Goal: Information Seeking & Learning: Learn about a topic

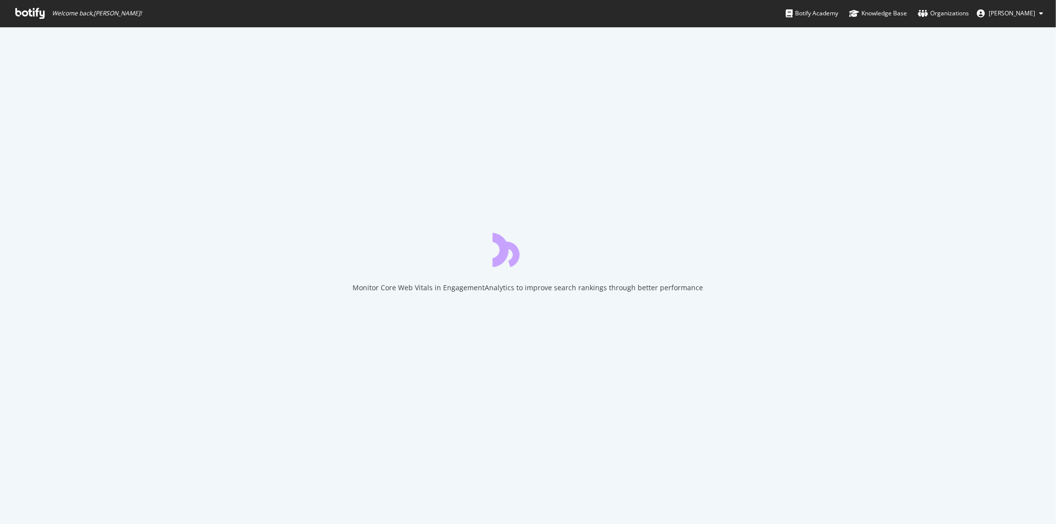
click at [37, 16] on icon at bounding box center [29, 13] width 29 height 11
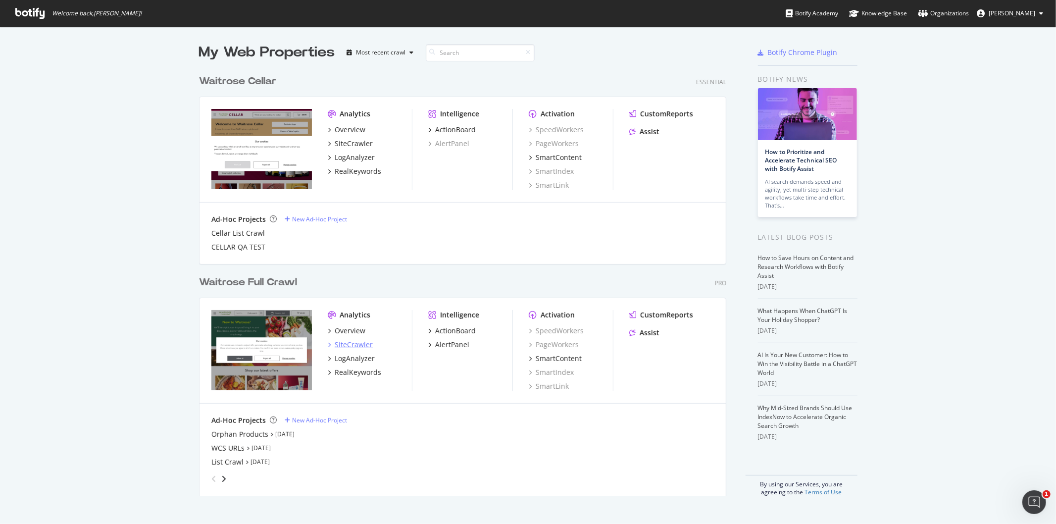
click at [353, 347] on div "SiteCrawler" at bounding box center [354, 345] width 38 height 10
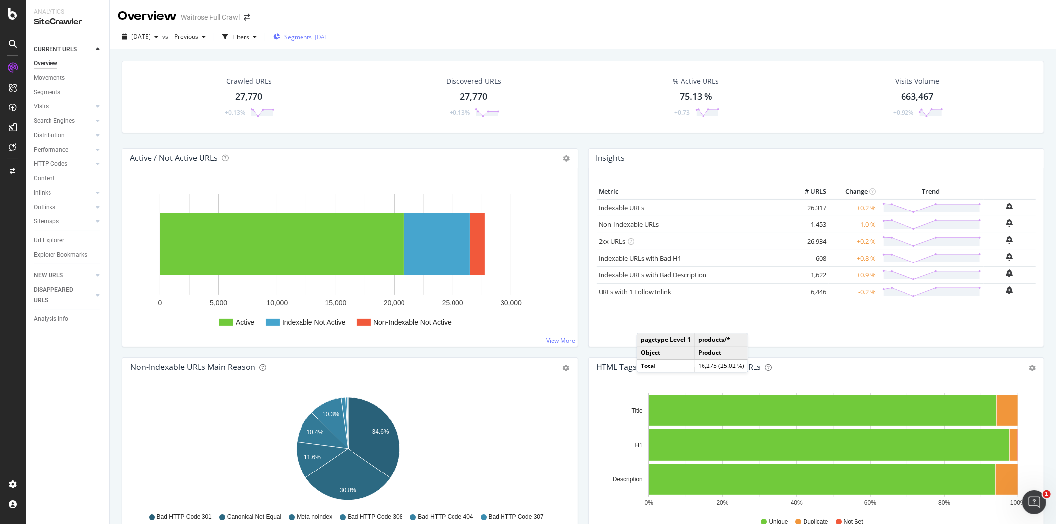
click at [312, 41] on span "Segments" at bounding box center [298, 37] width 28 height 8
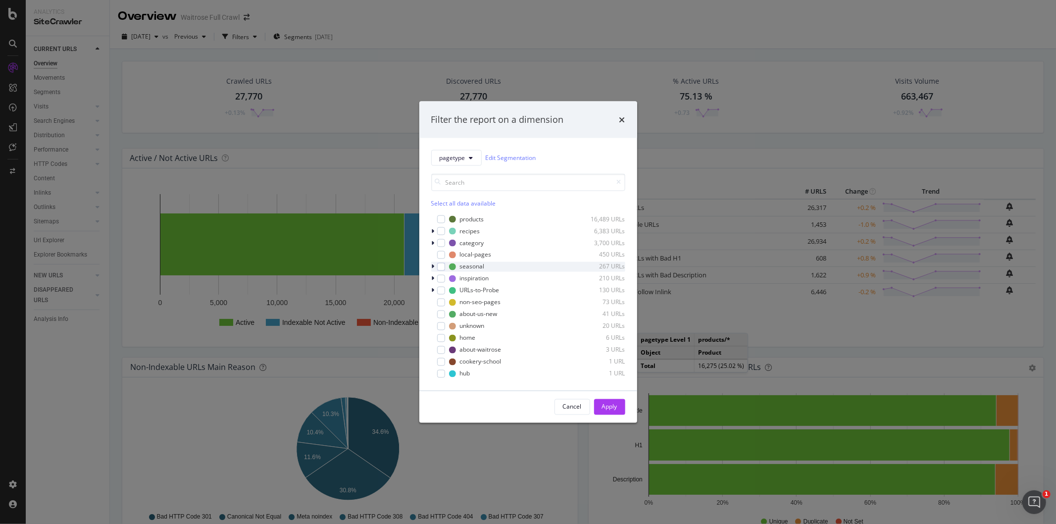
click at [432, 267] on icon "modal" at bounding box center [433, 266] width 3 height 6
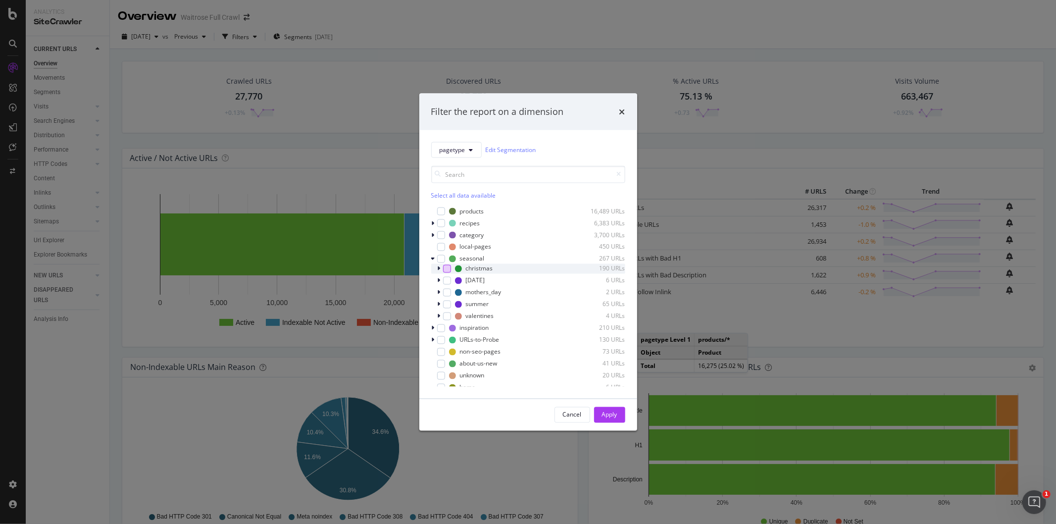
click at [443, 270] on div "modal" at bounding box center [447, 268] width 8 height 8
click at [610, 418] on div "Apply" at bounding box center [609, 415] width 15 height 8
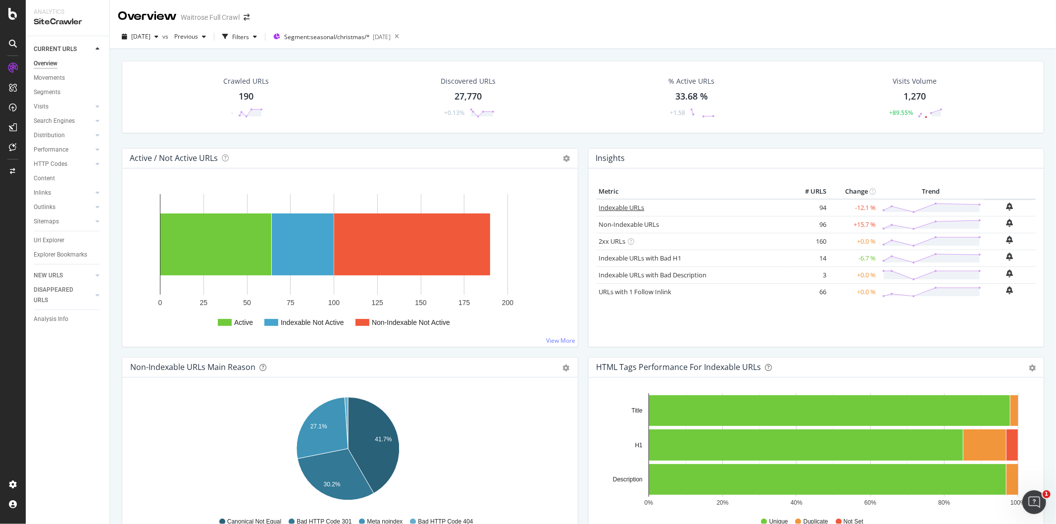
click at [631, 205] on link "Indexable URLs" at bounding box center [622, 207] width 46 height 9
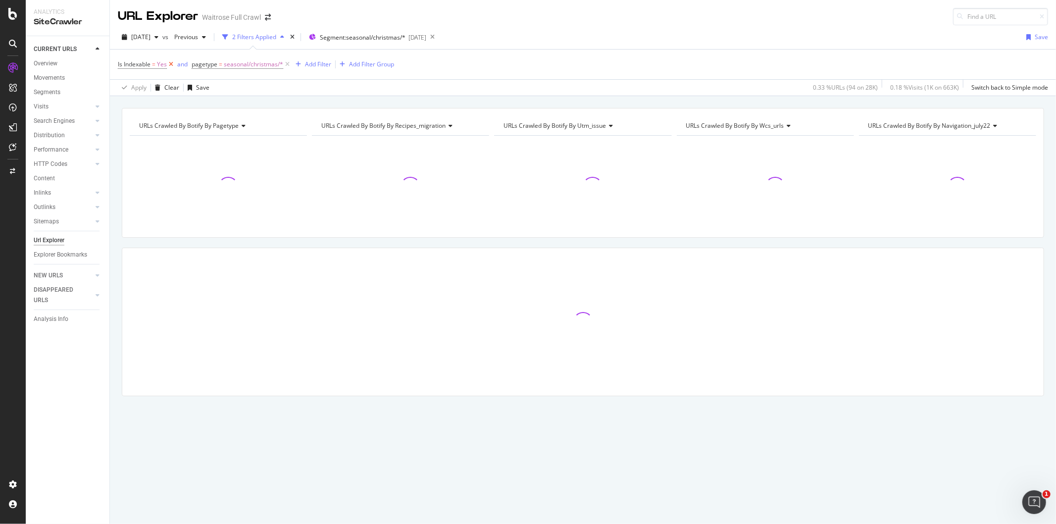
click at [170, 66] on icon at bounding box center [171, 64] width 8 height 10
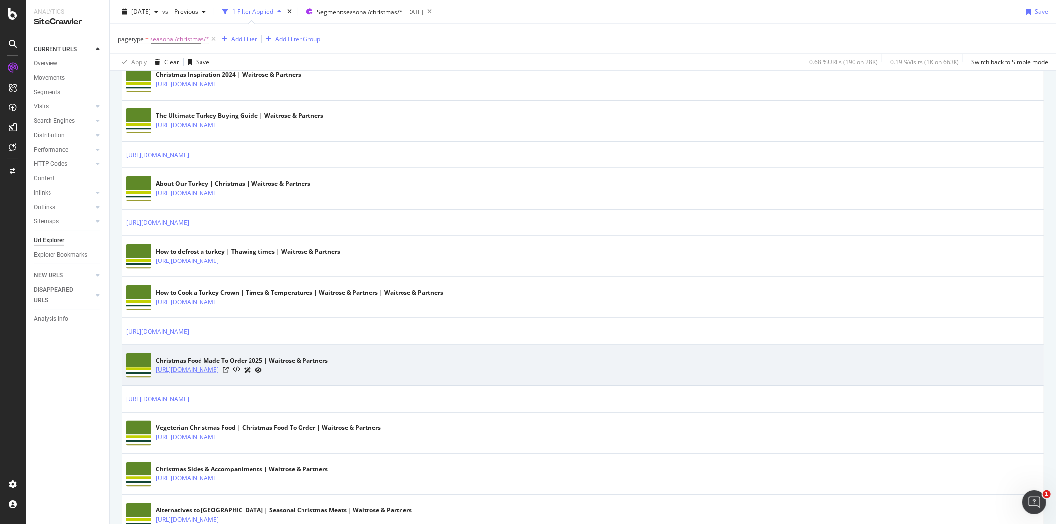
scroll to position [1101, 0]
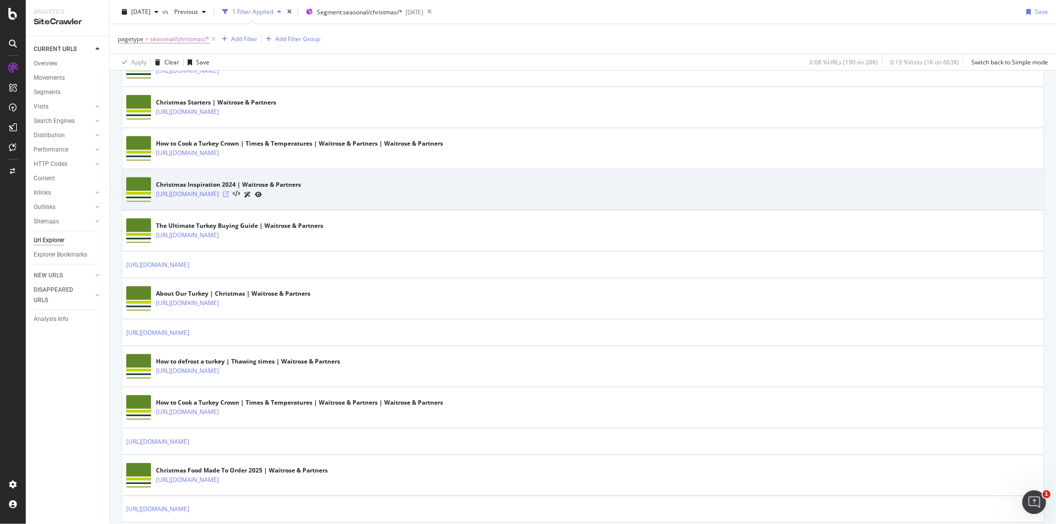
click at [229, 195] on icon at bounding box center [226, 194] width 6 height 6
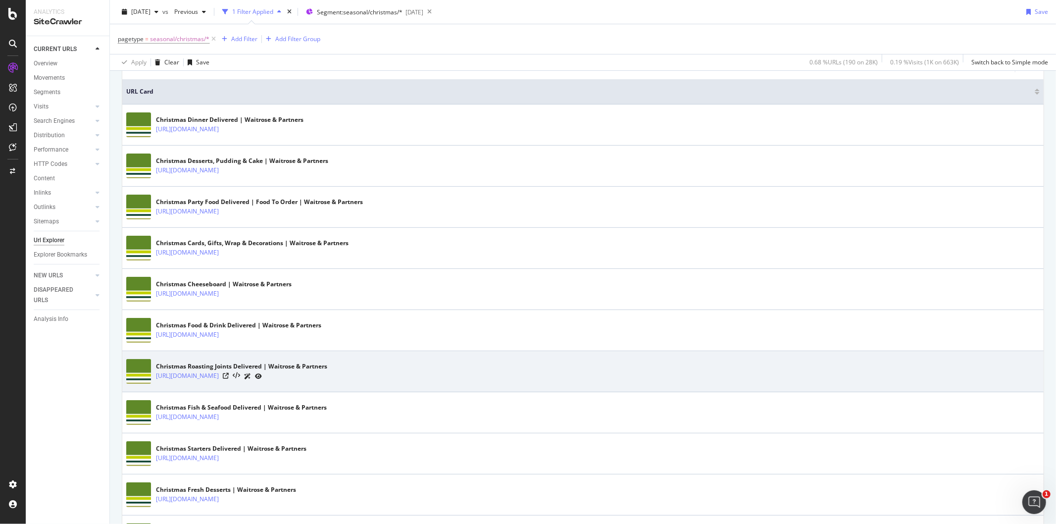
scroll to position [0, 0]
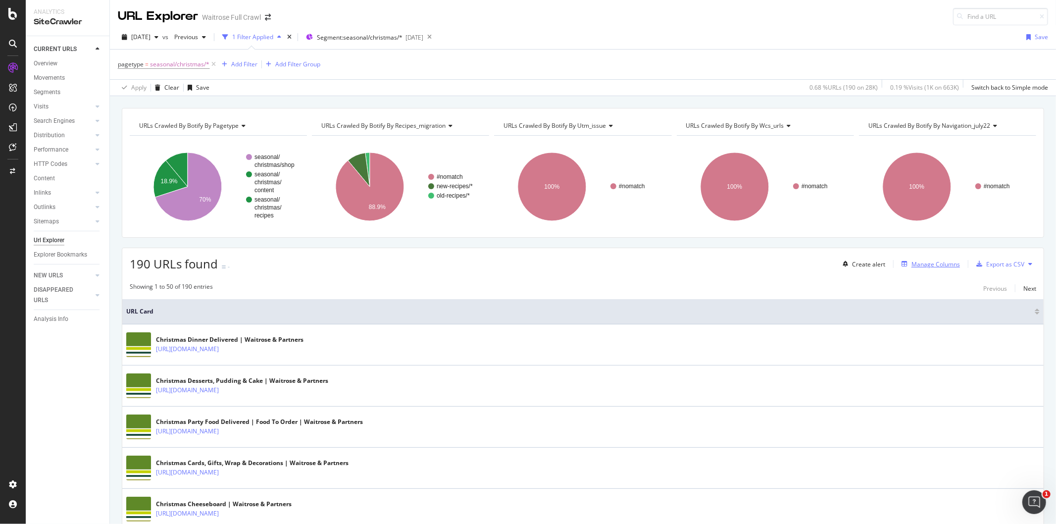
click at [930, 268] on div "Manage Columns" at bounding box center [936, 264] width 49 height 8
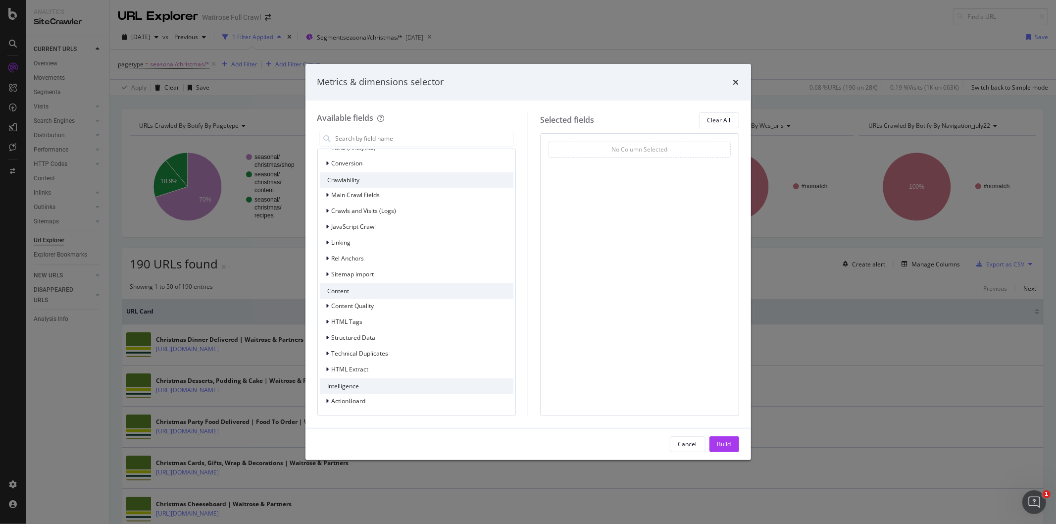
scroll to position [210, 0]
click at [423, 300] on div "Content Quality" at bounding box center [417, 306] width 194 height 14
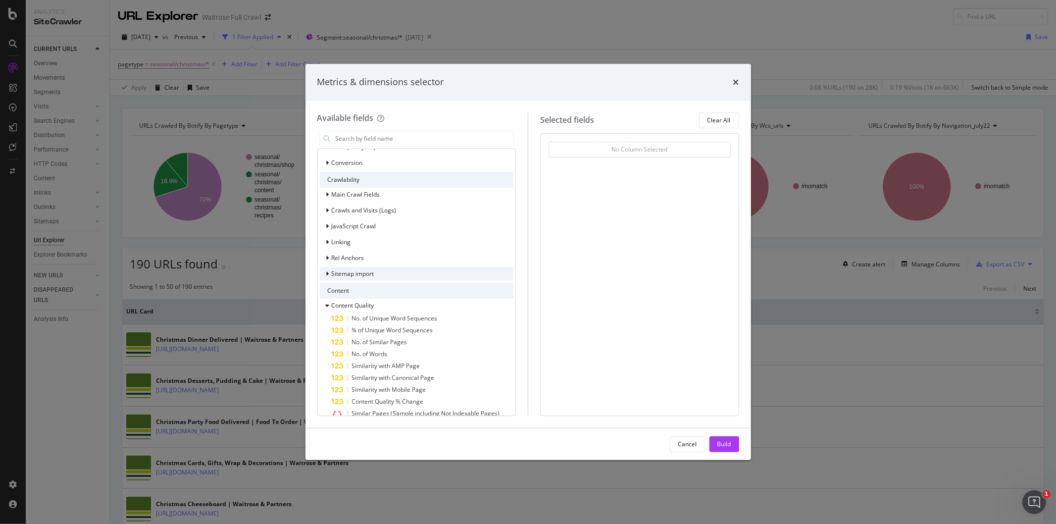
click at [418, 279] on div "Sitemap import" at bounding box center [417, 274] width 194 height 14
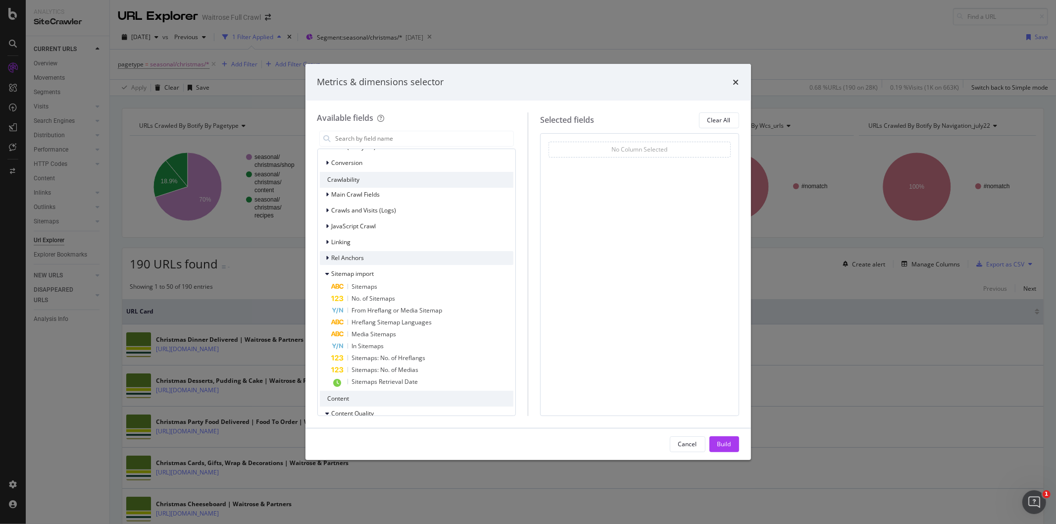
click at [424, 261] on div "Rel Anchors" at bounding box center [417, 258] width 194 height 14
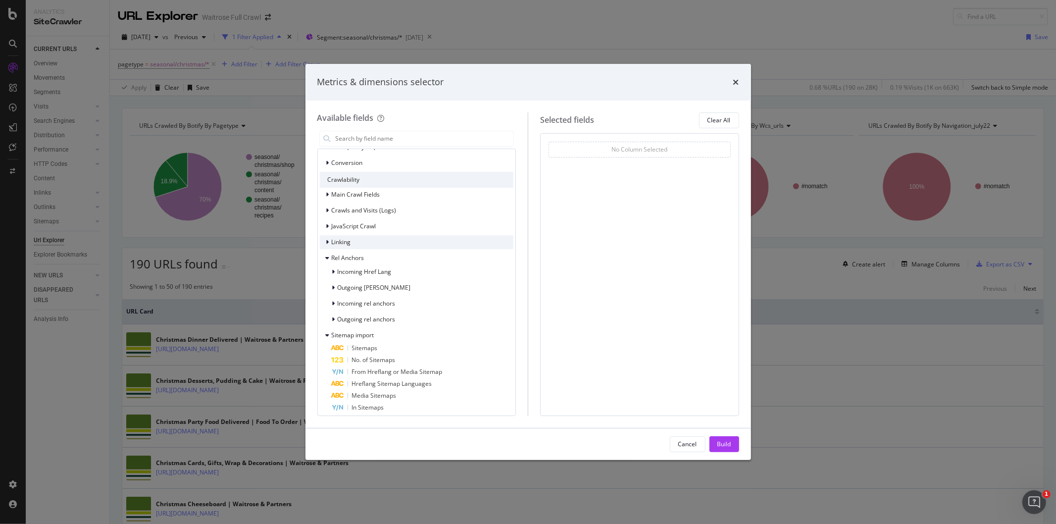
click at [437, 248] on div "Linking" at bounding box center [417, 242] width 194 height 14
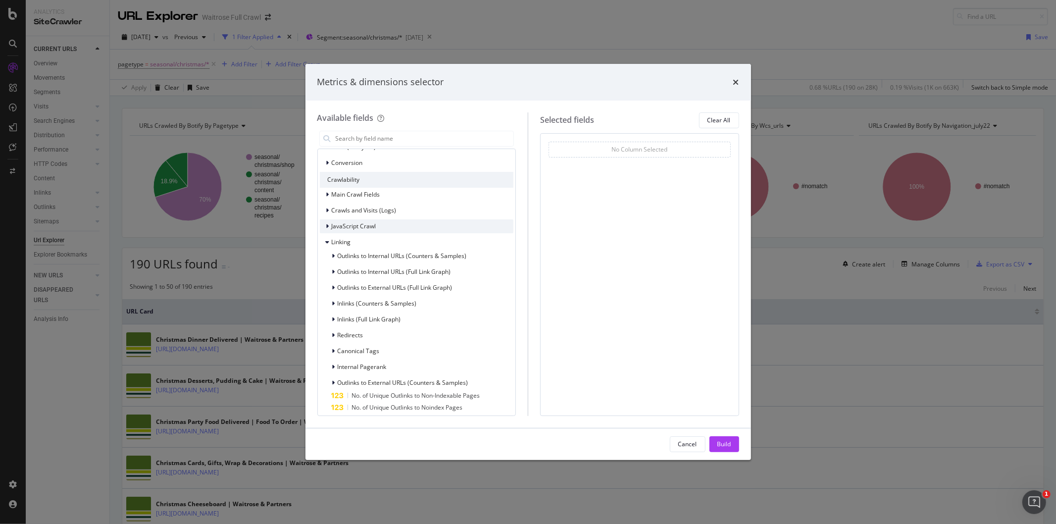
click at [466, 228] on div "JavaScript Crawl" at bounding box center [417, 226] width 194 height 14
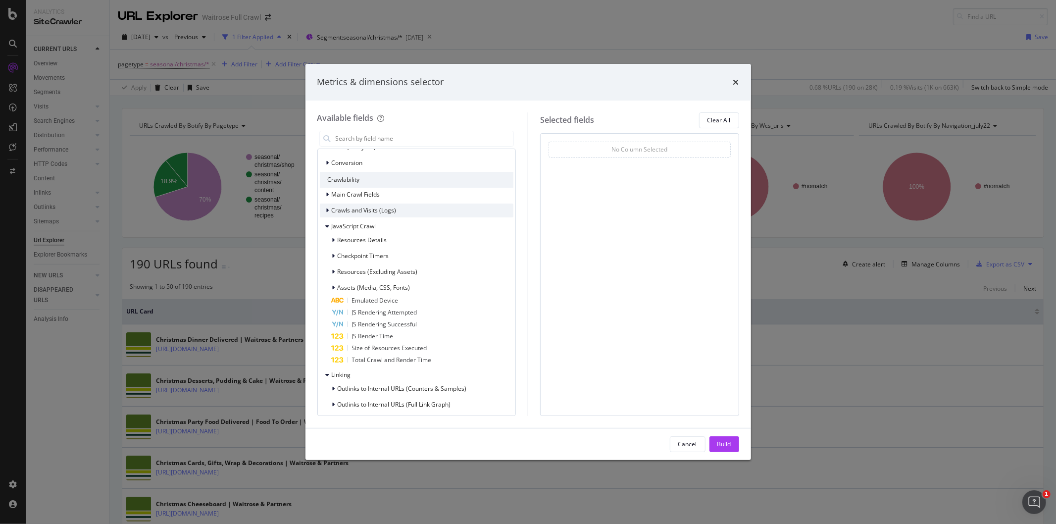
click at [482, 213] on div "Crawls and Visits (Logs)" at bounding box center [417, 211] width 194 height 14
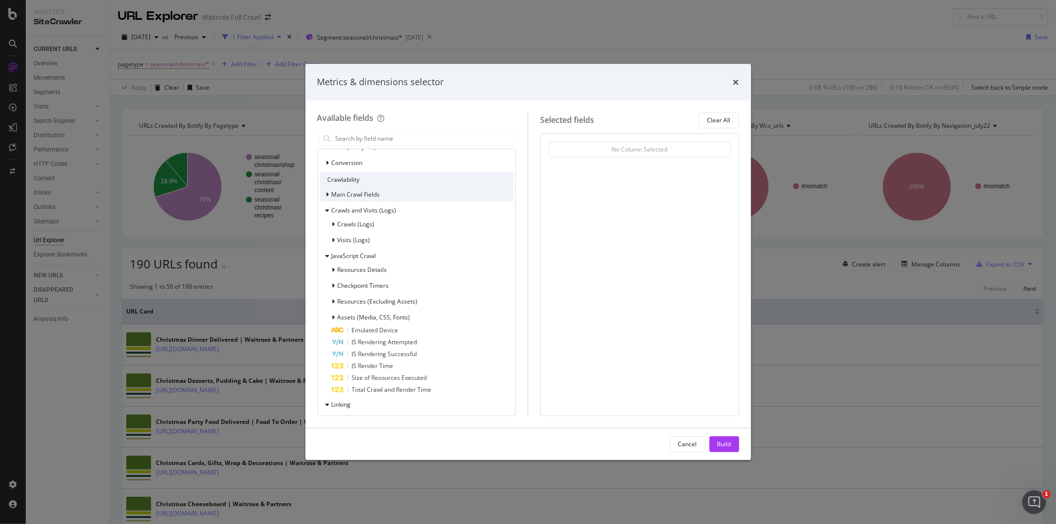
click at [485, 198] on div "Main Crawl Fields" at bounding box center [417, 195] width 194 height 14
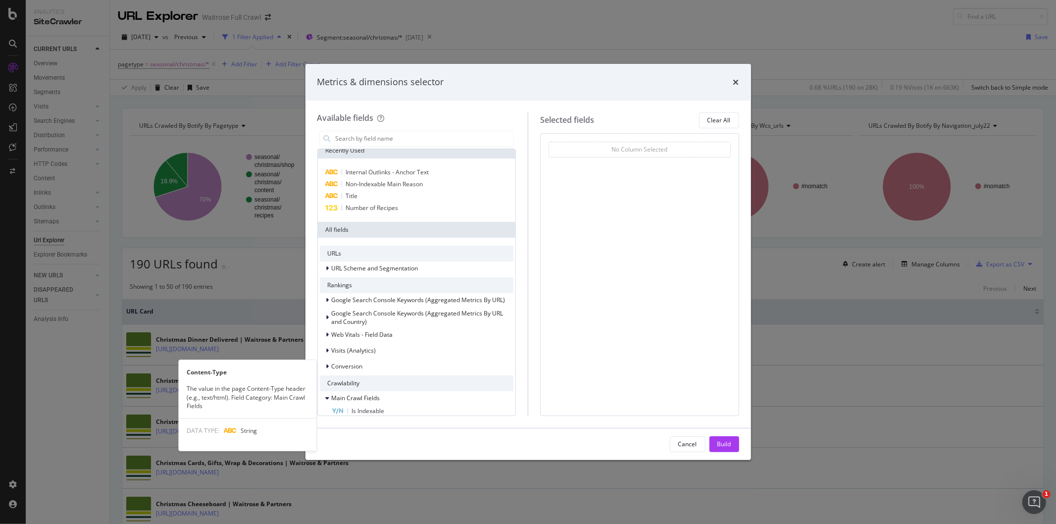
scroll to position [0, 0]
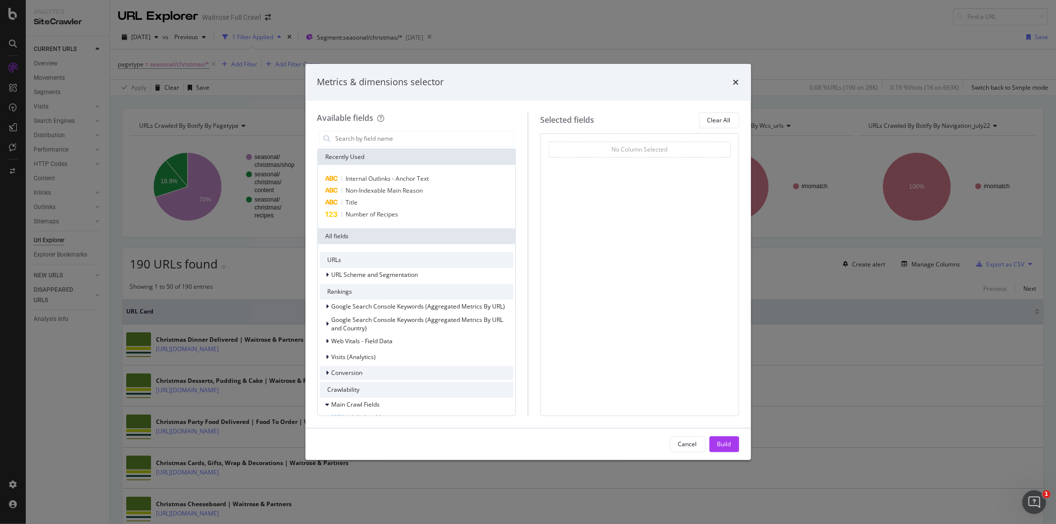
drag, startPoint x: 426, startPoint y: 372, endPoint x: 432, endPoint y: 355, distance: 18.2
click at [425, 370] on div "Conversion" at bounding box center [417, 373] width 194 height 14
click at [438, 359] on div "Visits (Analytics)" at bounding box center [417, 357] width 194 height 14
click at [448, 345] on div "Web Vitals - Field Data" at bounding box center [417, 341] width 194 height 14
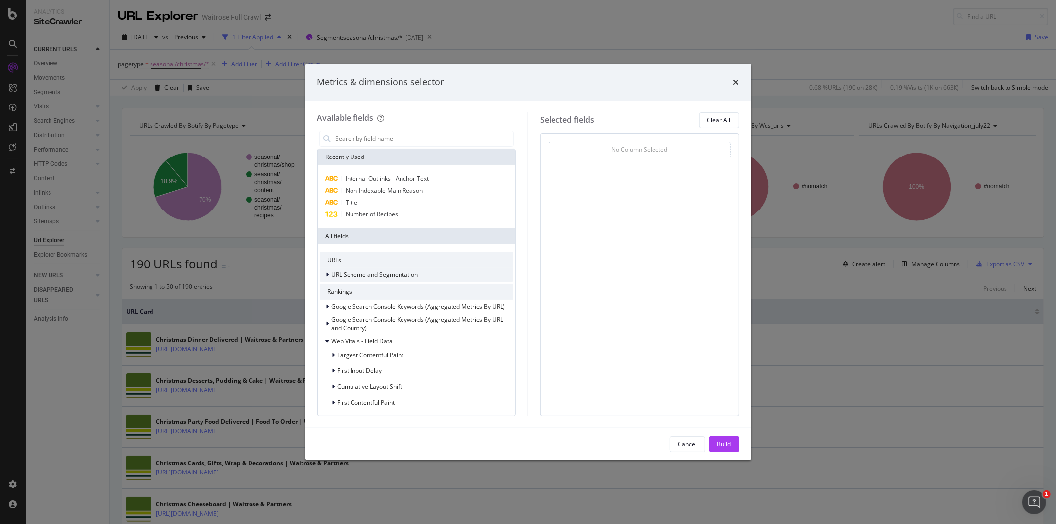
click at [376, 278] on span "URL Scheme and Segmentation" at bounding box center [375, 274] width 87 height 8
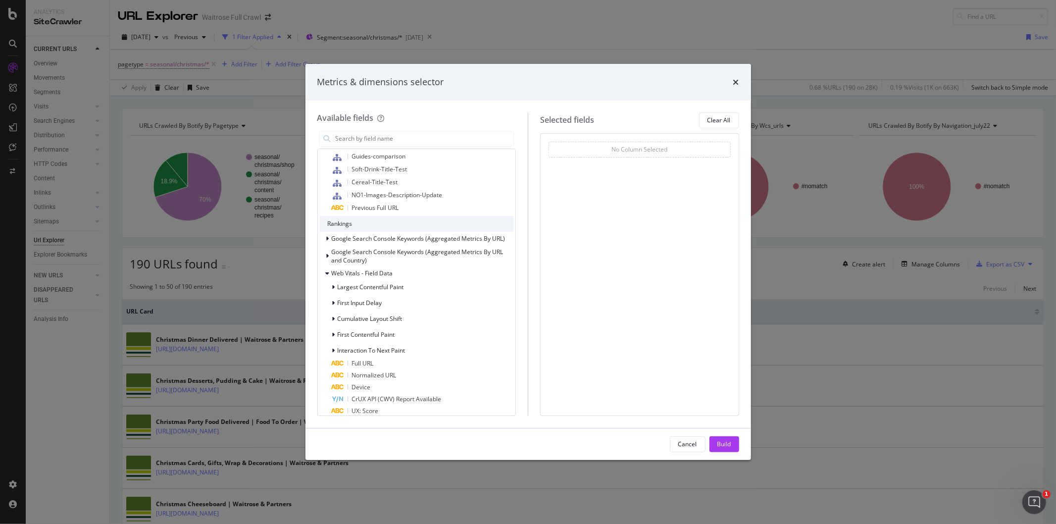
scroll to position [495, 0]
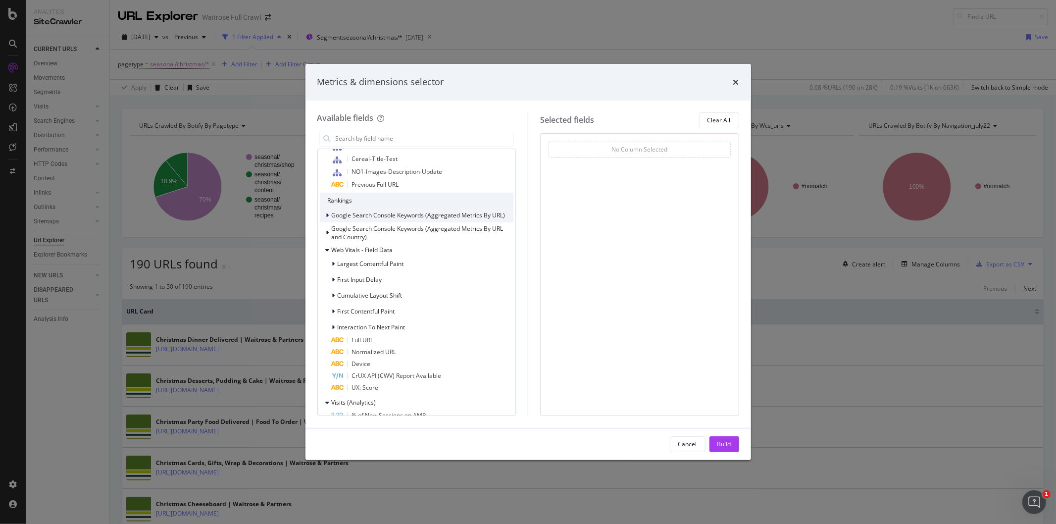
click at [467, 219] on span "Google Search Console Keywords (Aggregated Metrics By URL)" at bounding box center [419, 215] width 174 height 8
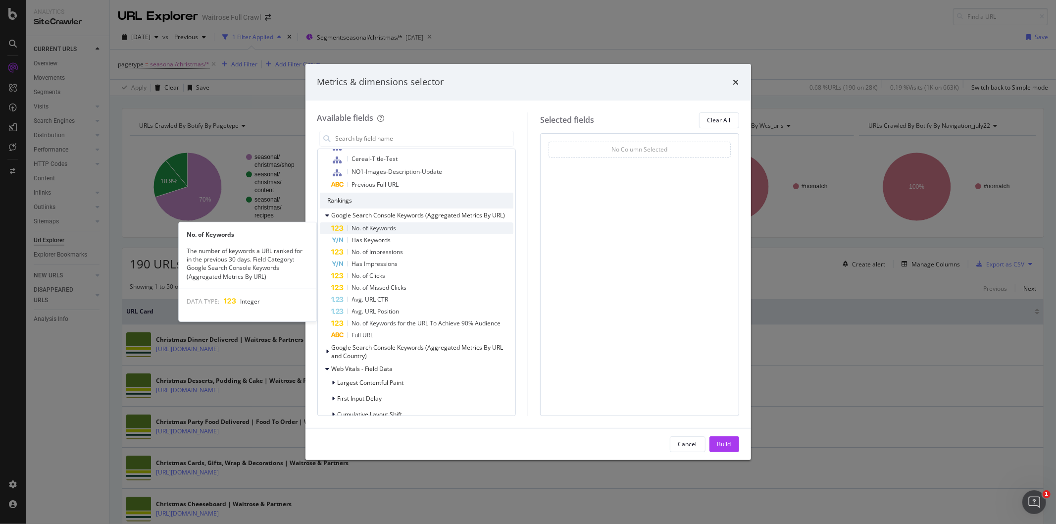
click at [400, 233] on div "No. of Keywords" at bounding box center [423, 228] width 182 height 12
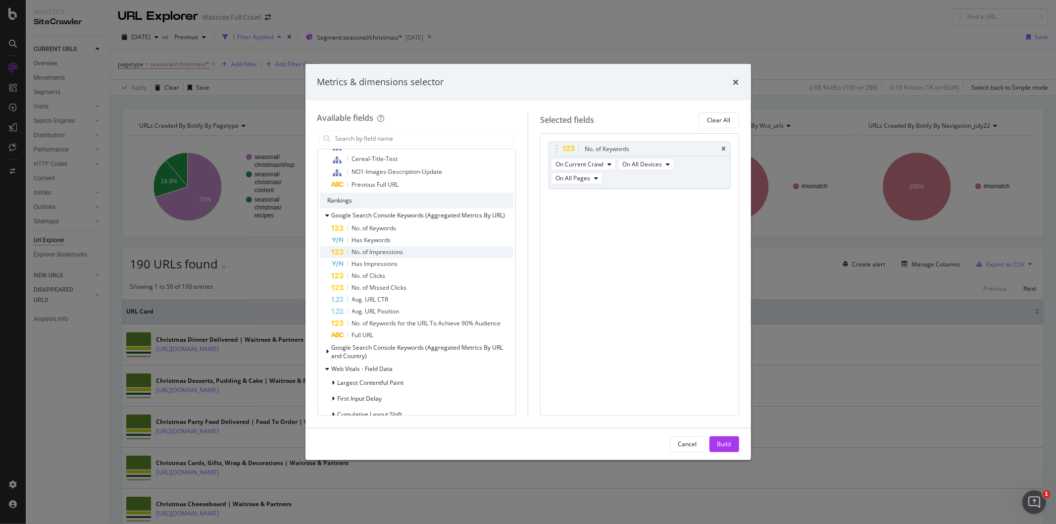
click at [411, 254] on div "No. of Impressions" at bounding box center [423, 252] width 182 height 12
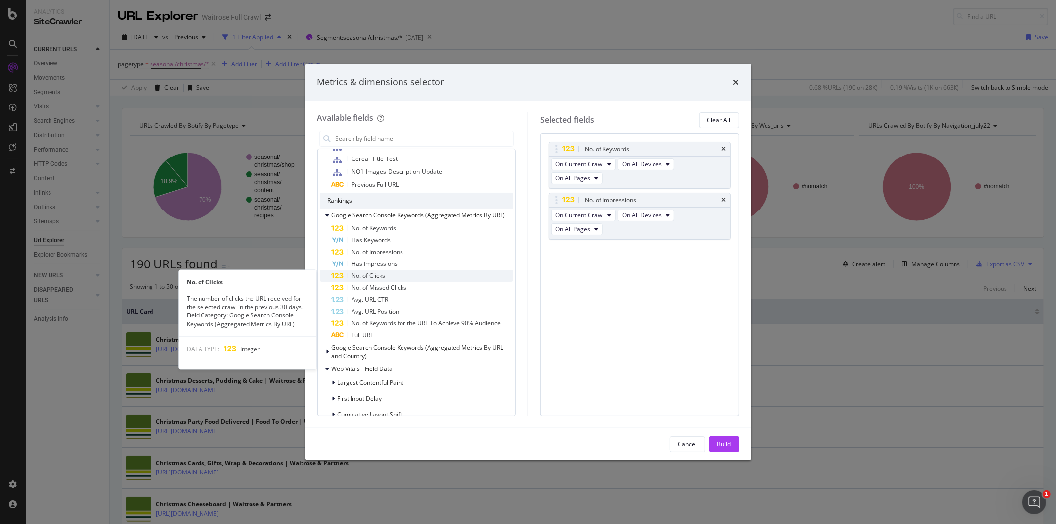
click at [446, 273] on div "No. of Clicks" at bounding box center [423, 276] width 182 height 12
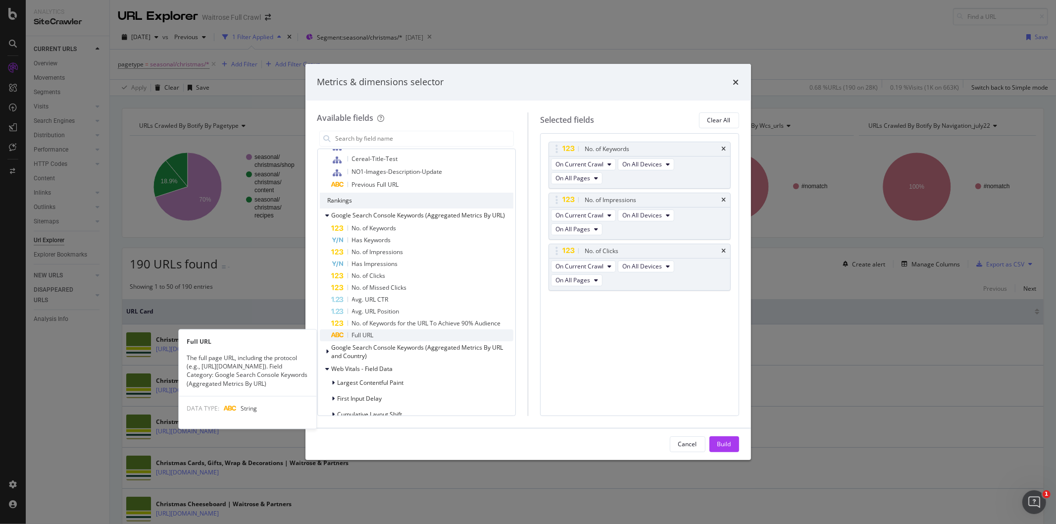
click at [446, 336] on div "Full URL" at bounding box center [423, 335] width 182 height 12
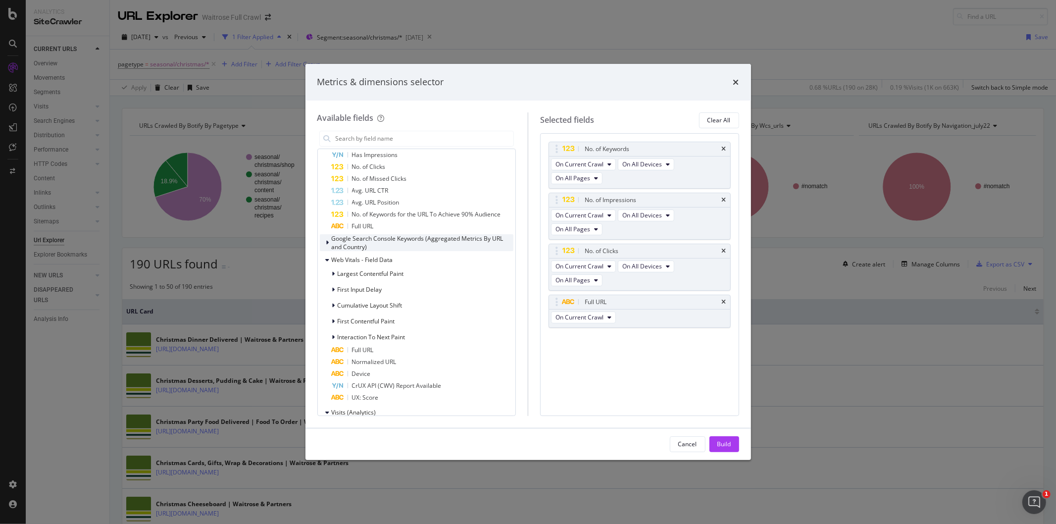
scroll to position [605, 0]
click at [436, 246] on div "Google Search Console Keywords (Aggregated Metrics By URL and Country)" at bounding box center [423, 241] width 182 height 17
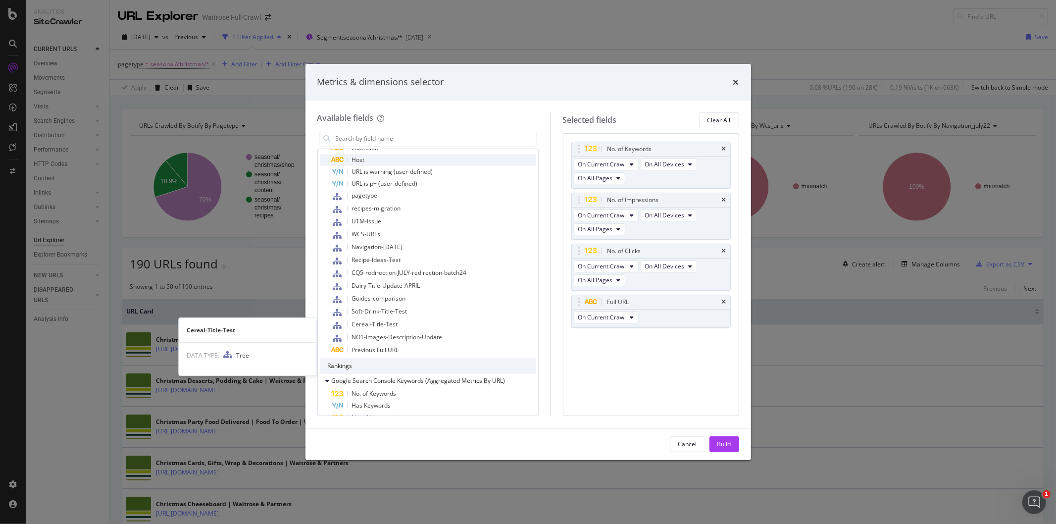
scroll to position [0, 0]
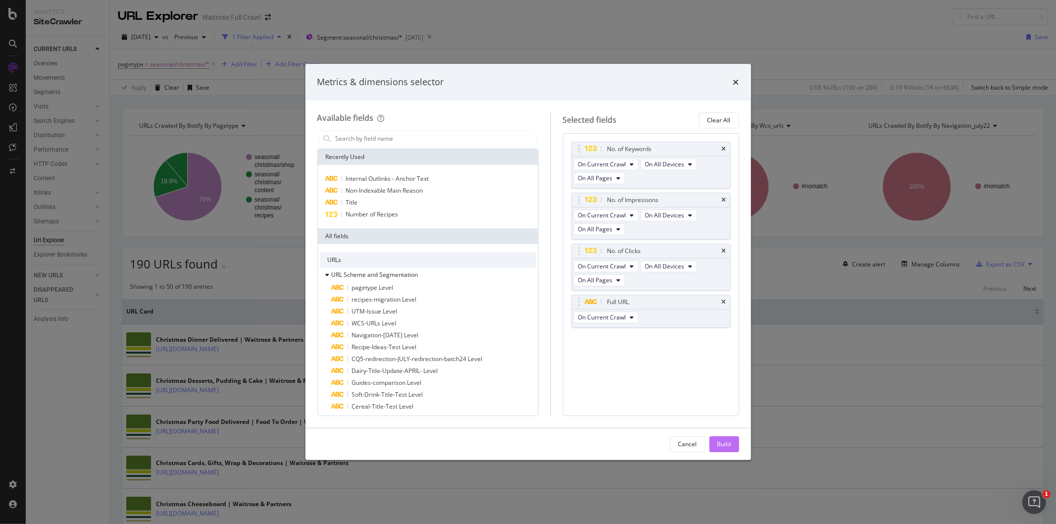
click at [716, 446] on button "Build" at bounding box center [725, 444] width 30 height 16
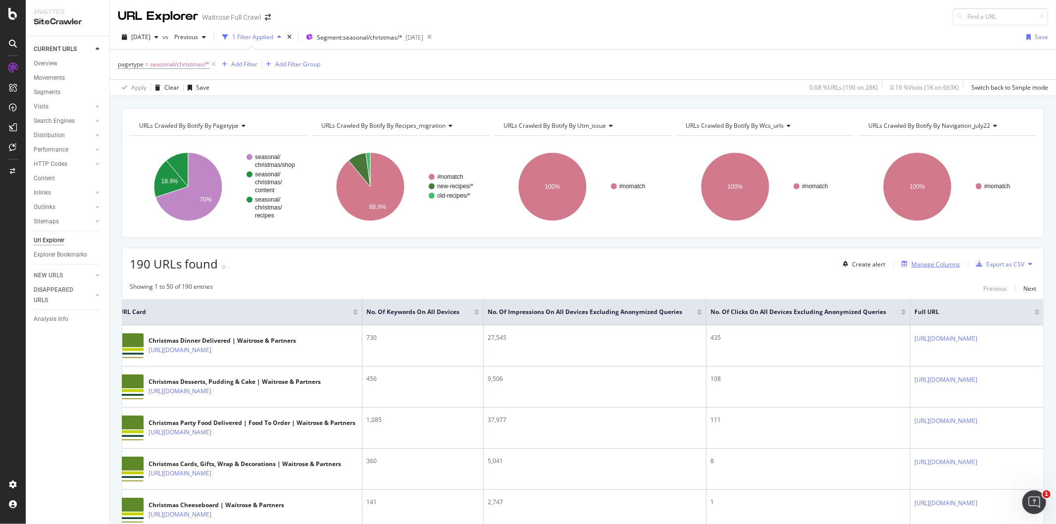
click at [929, 263] on div "Manage Columns" at bounding box center [936, 264] width 49 height 8
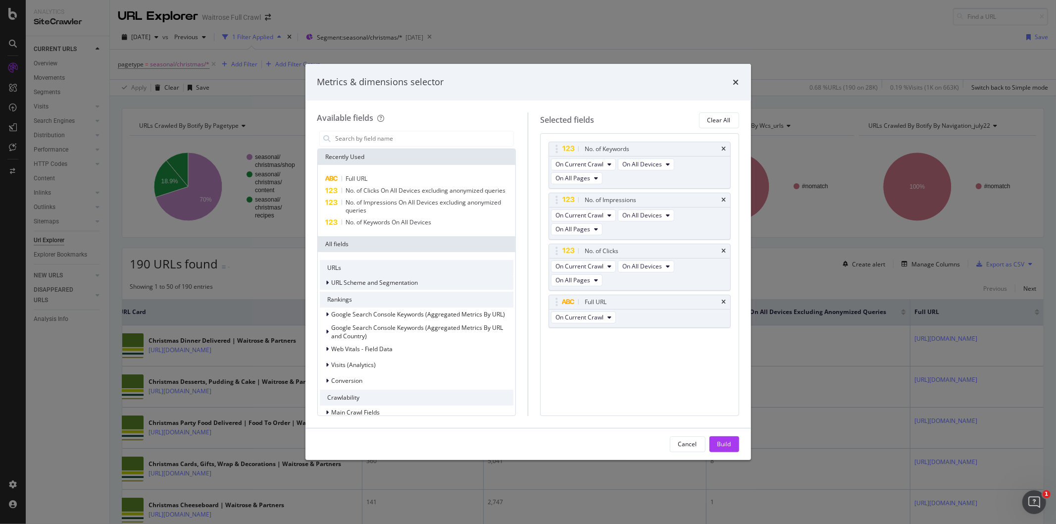
click at [407, 287] on span "URL Scheme and Segmentation" at bounding box center [375, 282] width 87 height 8
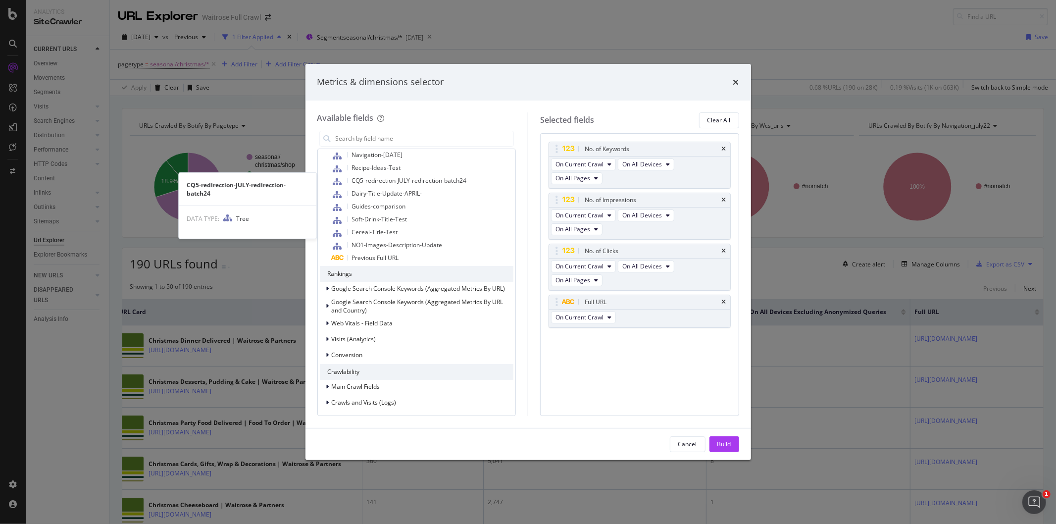
scroll to position [440, 0]
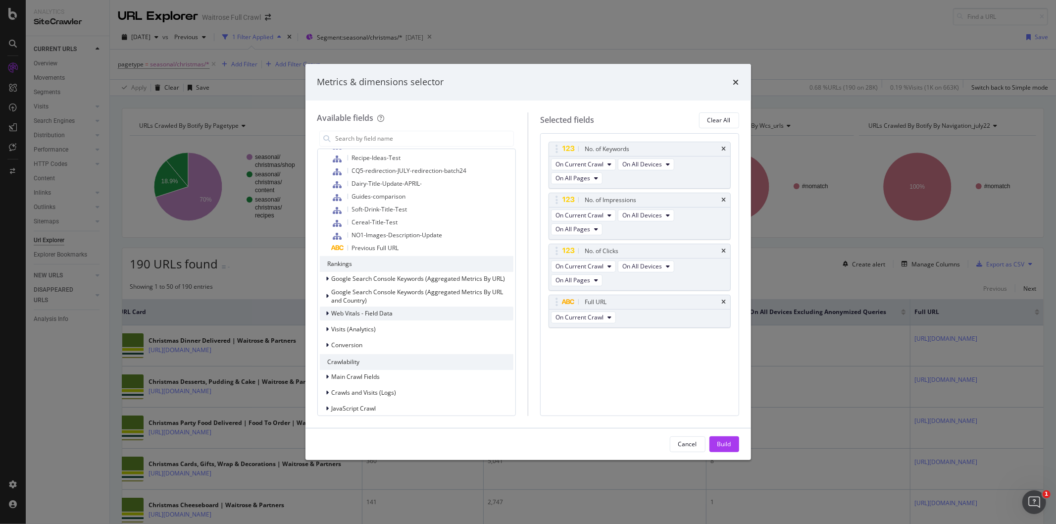
click at [444, 320] on div "Web Vitals - Field Data" at bounding box center [417, 314] width 194 height 14
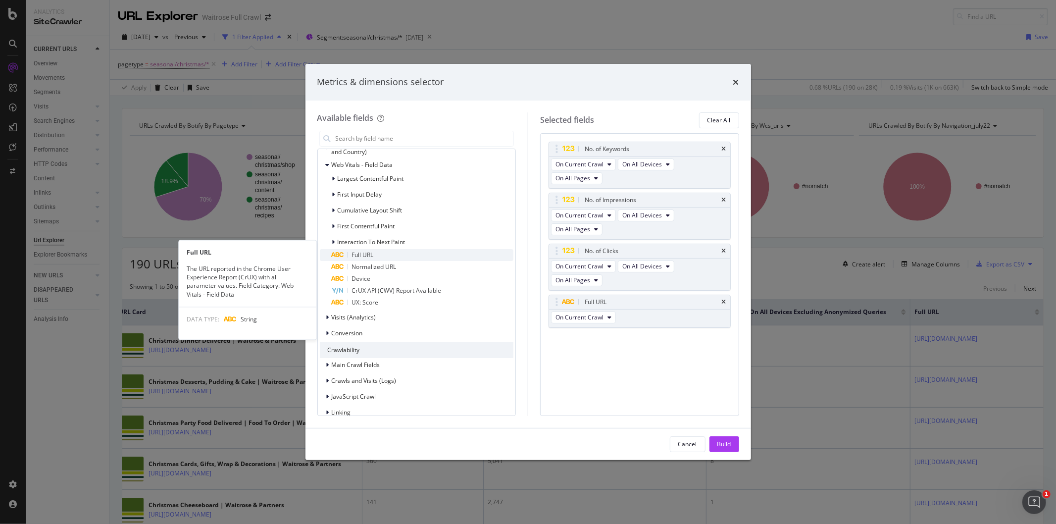
scroll to position [605, 0]
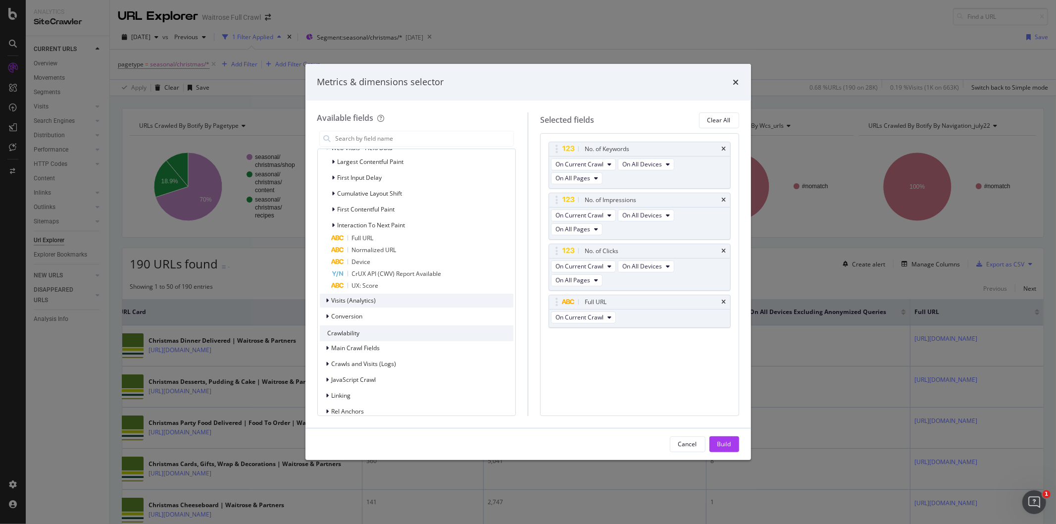
click at [436, 308] on div "Visits (Analytics)" at bounding box center [417, 301] width 194 height 14
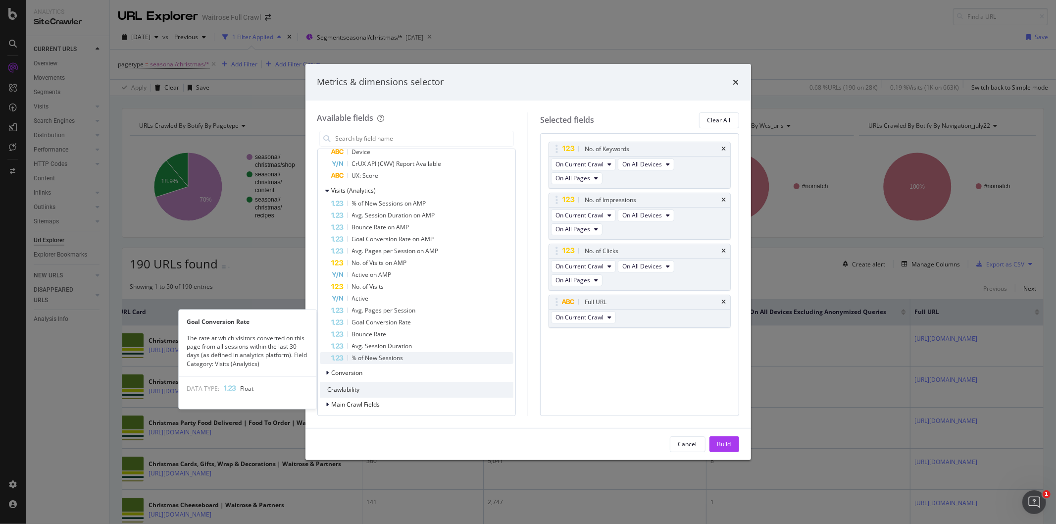
scroll to position [770, 0]
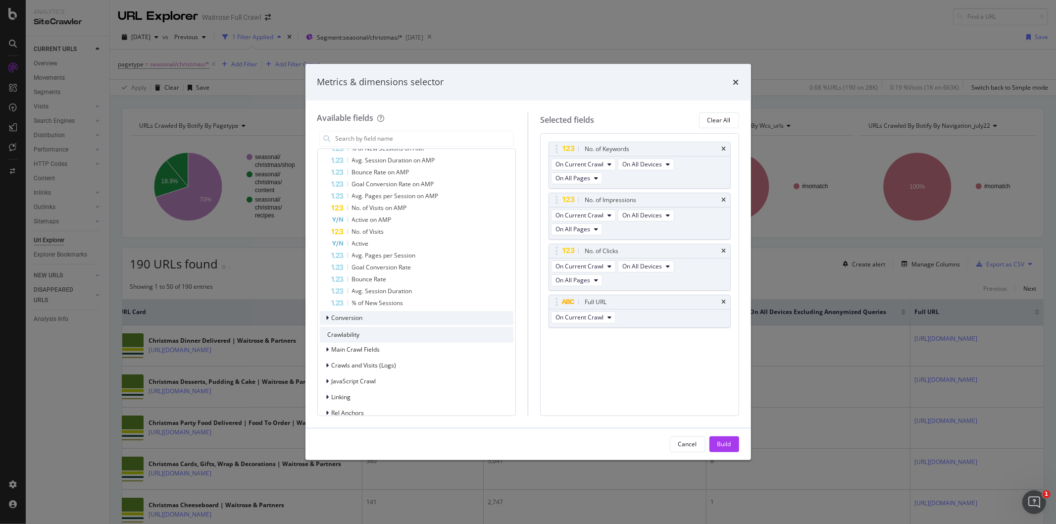
click at [405, 325] on div "Conversion" at bounding box center [417, 318] width 194 height 14
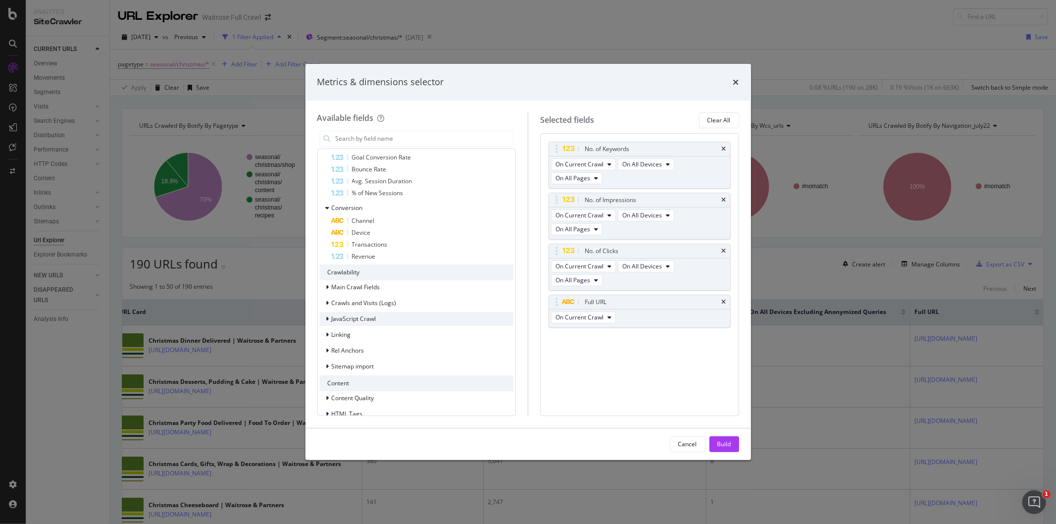
scroll to position [981, 0]
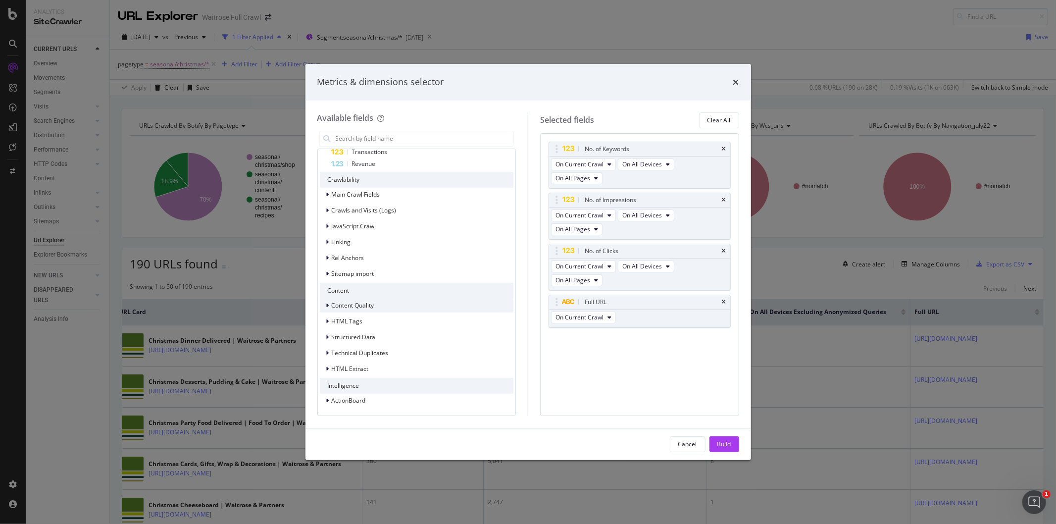
click at [397, 305] on div "Content Quality" at bounding box center [417, 306] width 194 height 14
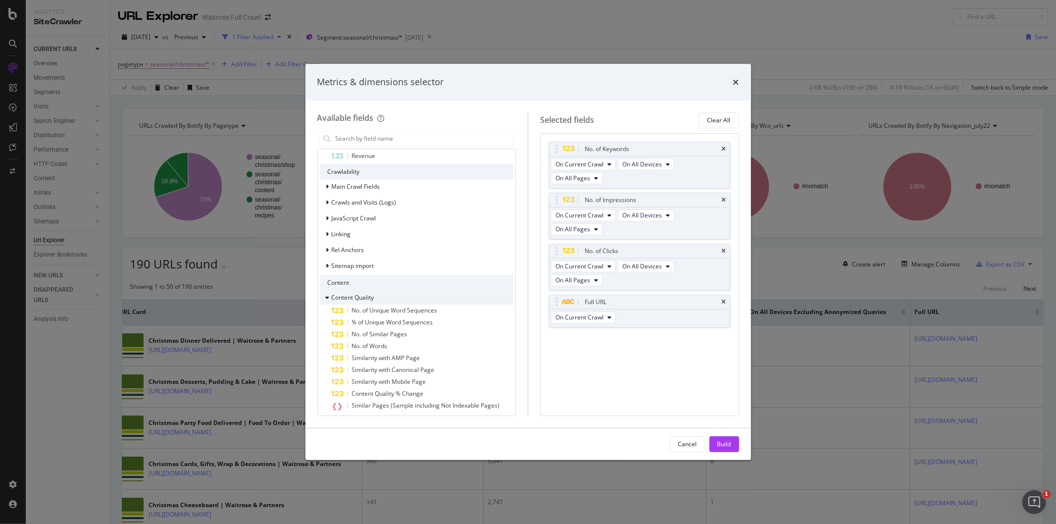
click at [410, 305] on div "Content Quality" at bounding box center [417, 298] width 194 height 14
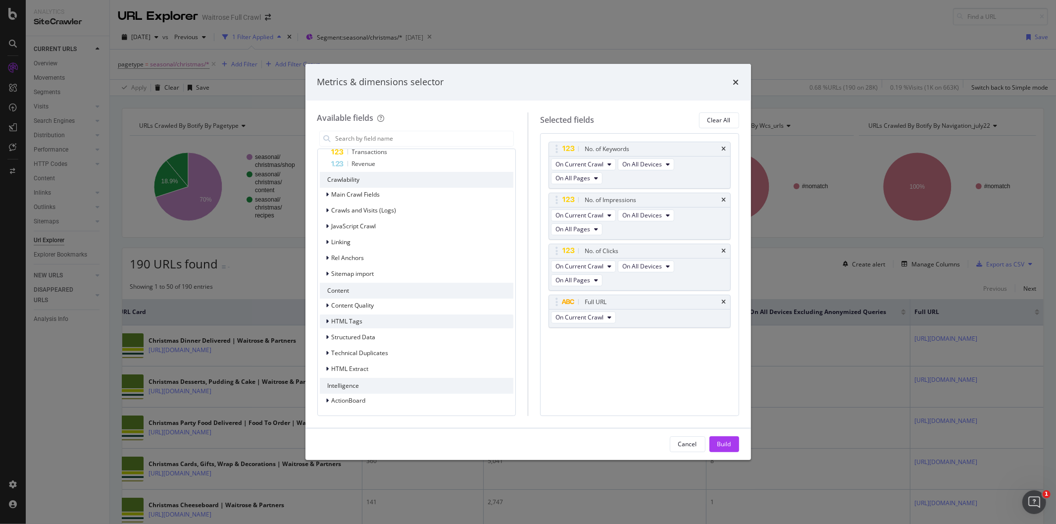
click at [372, 319] on div "HTML Tags" at bounding box center [417, 322] width 194 height 14
click at [412, 317] on div "HTML Tags" at bounding box center [417, 314] width 194 height 14
click at [425, 308] on div "Content Quality" at bounding box center [417, 306] width 194 height 14
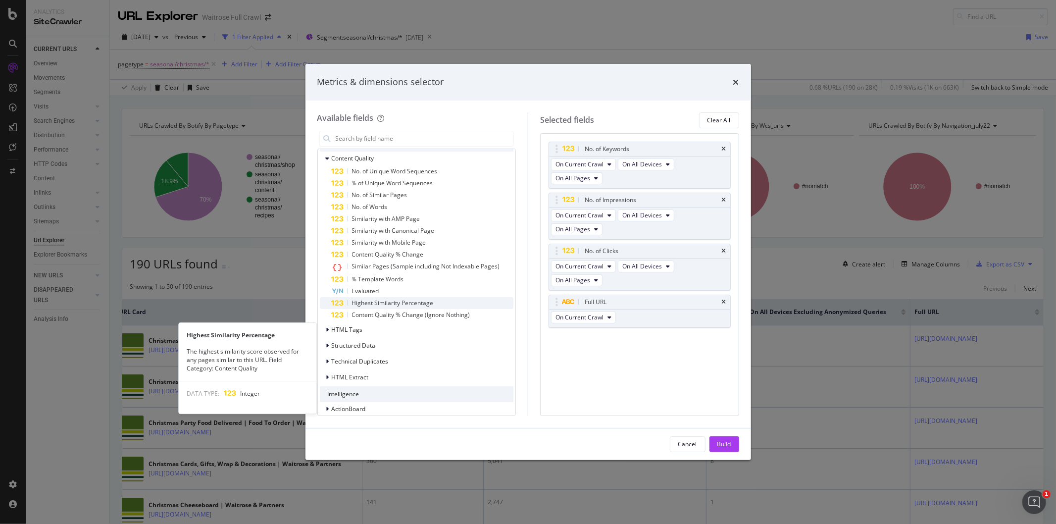
scroll to position [1136, 0]
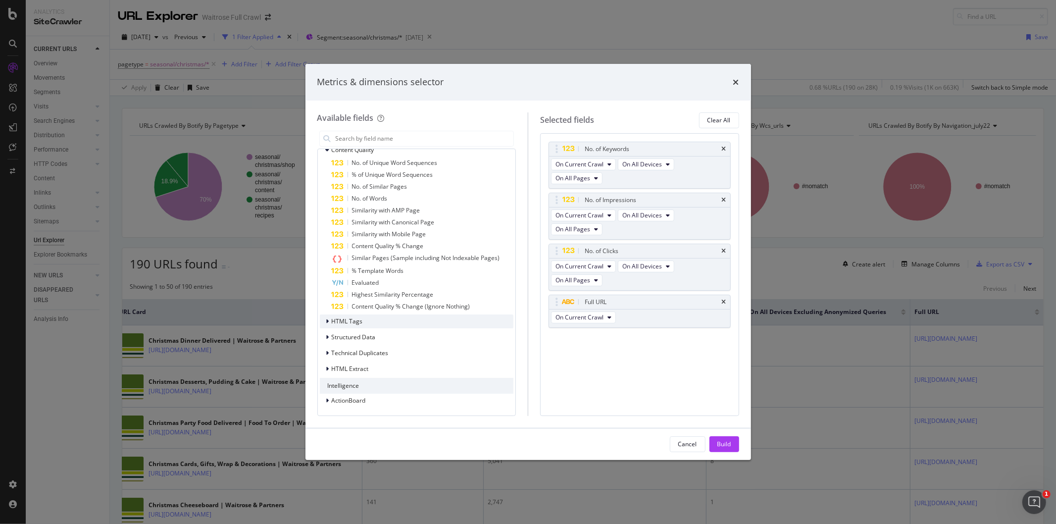
click at [410, 327] on div "HTML Tags" at bounding box center [417, 322] width 194 height 14
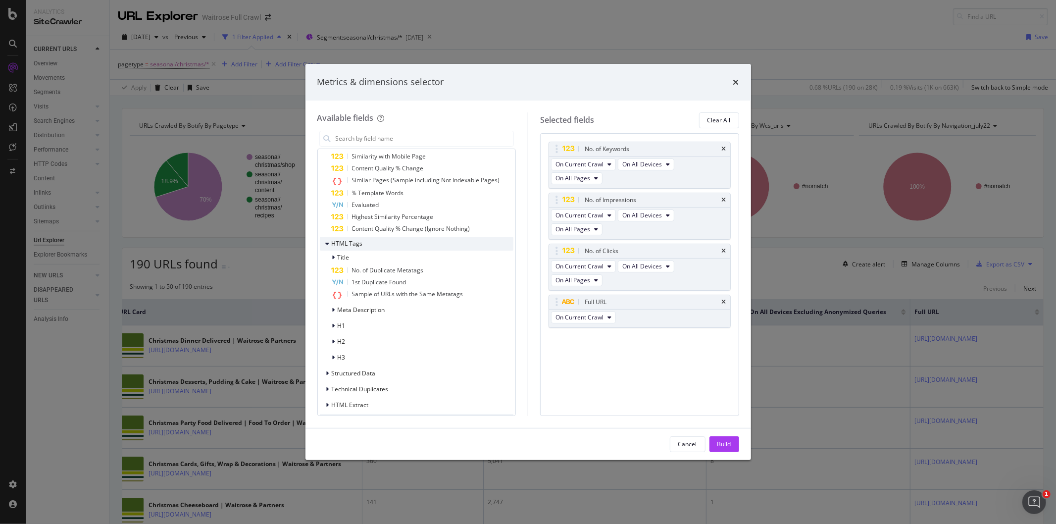
scroll to position [1246, 0]
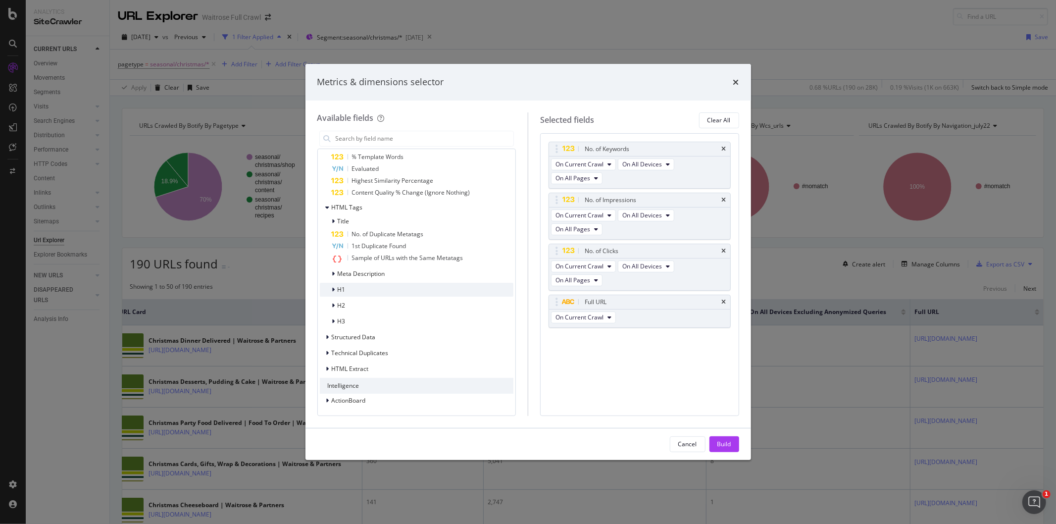
click at [377, 293] on div "H1" at bounding box center [417, 290] width 194 height 14
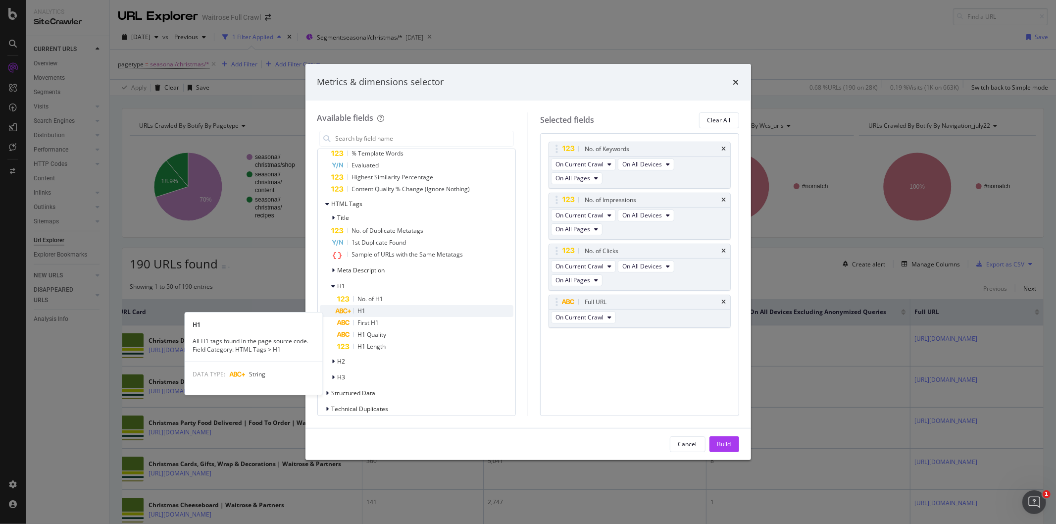
click at [368, 315] on div "H1" at bounding box center [426, 311] width 176 height 12
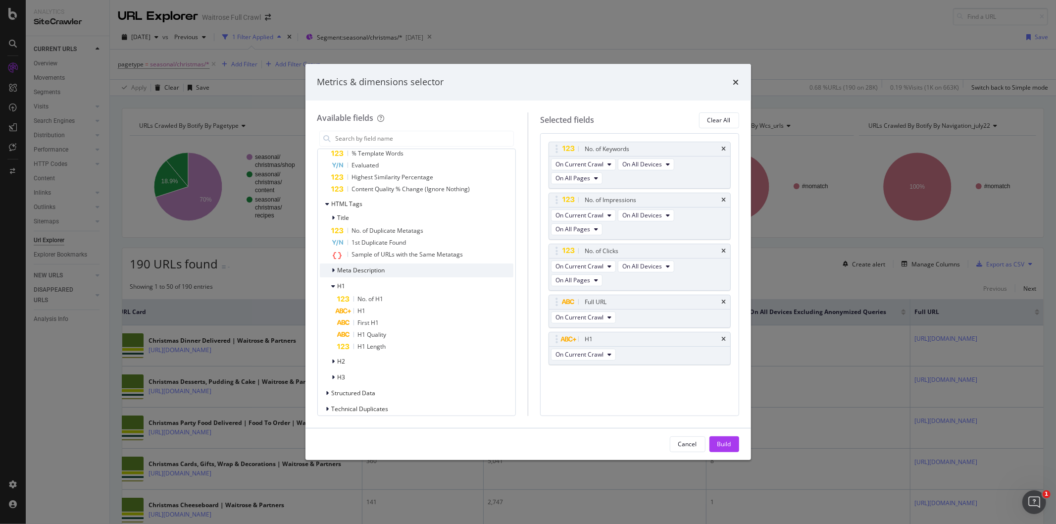
click at [372, 274] on span "Meta Description" at bounding box center [362, 270] width 48 height 8
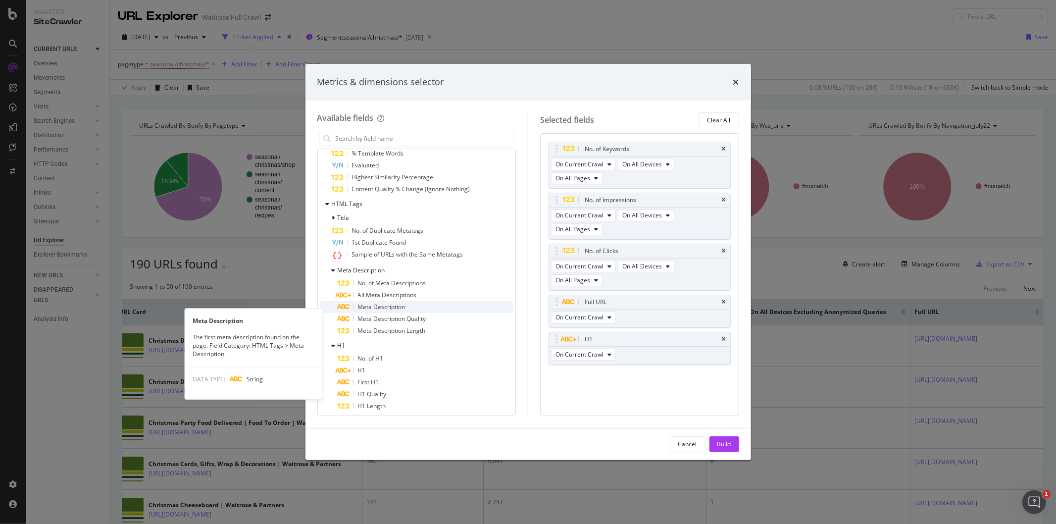
click at [383, 311] on span "Meta Description" at bounding box center [382, 307] width 48 height 8
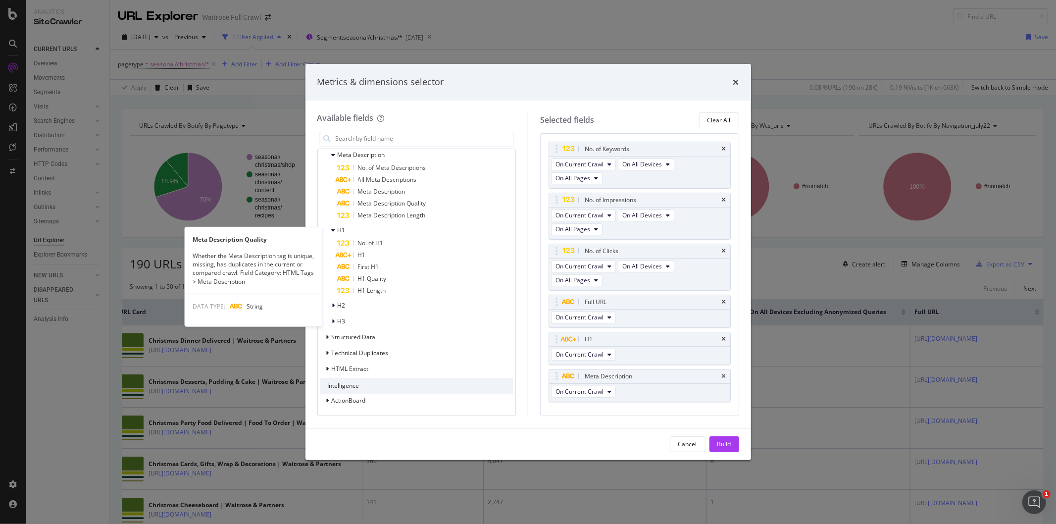
scroll to position [1368, 0]
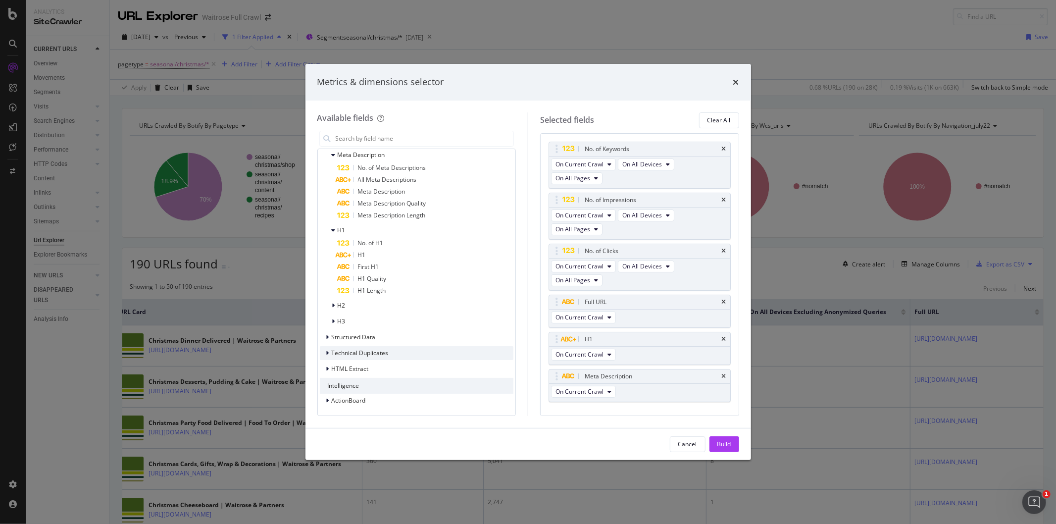
click at [344, 349] on span "Technical Duplicates" at bounding box center [360, 353] width 57 height 8
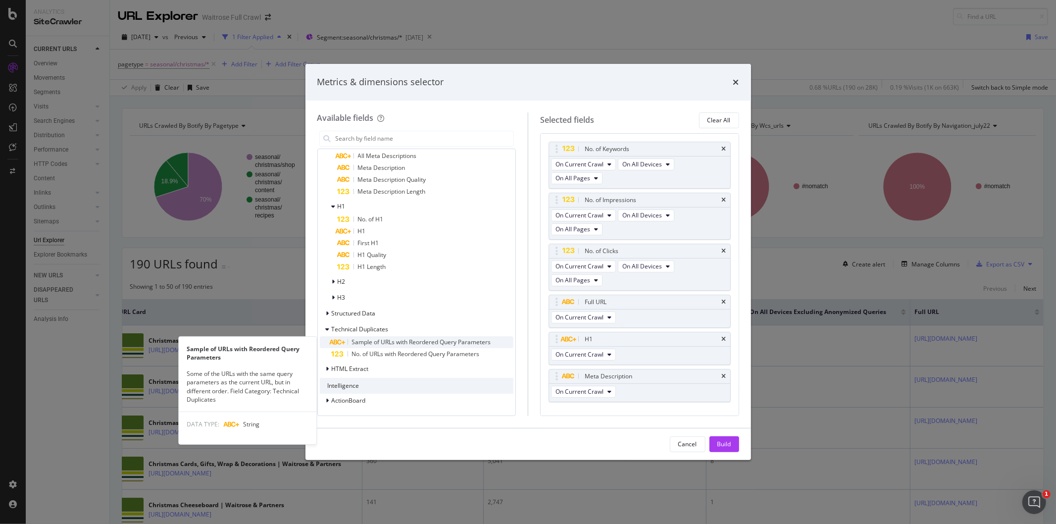
scroll to position [1392, 0]
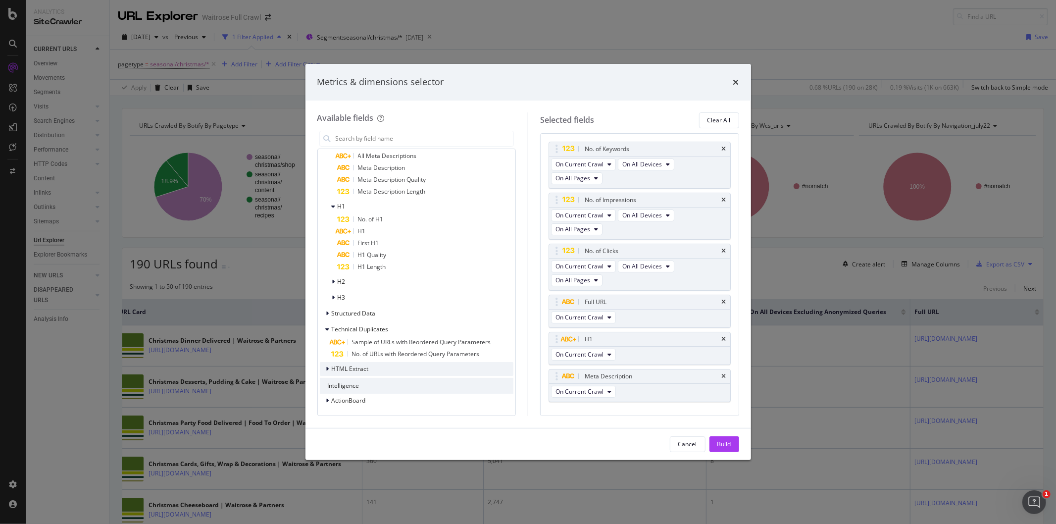
click at [379, 367] on div "HTML Extract" at bounding box center [417, 369] width 194 height 14
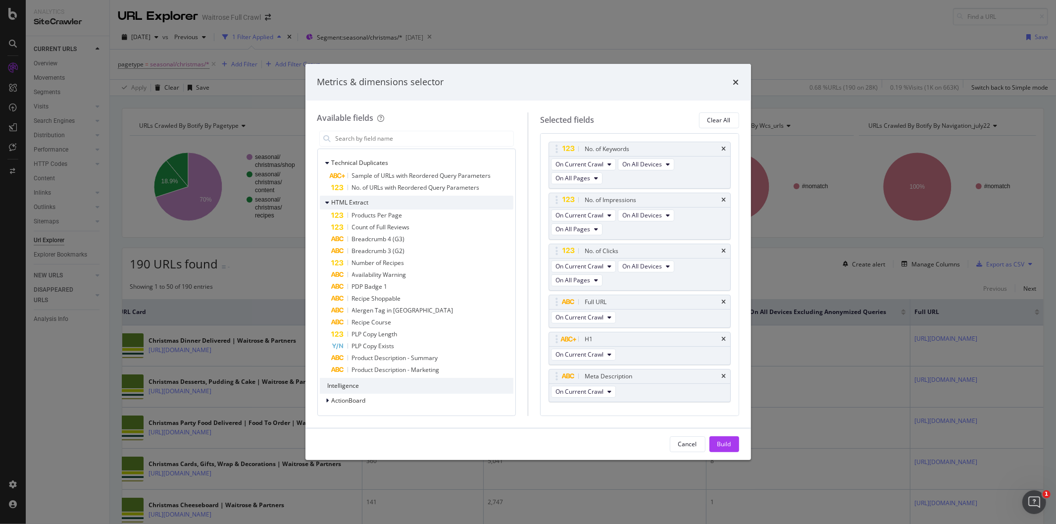
scroll to position [1558, 0]
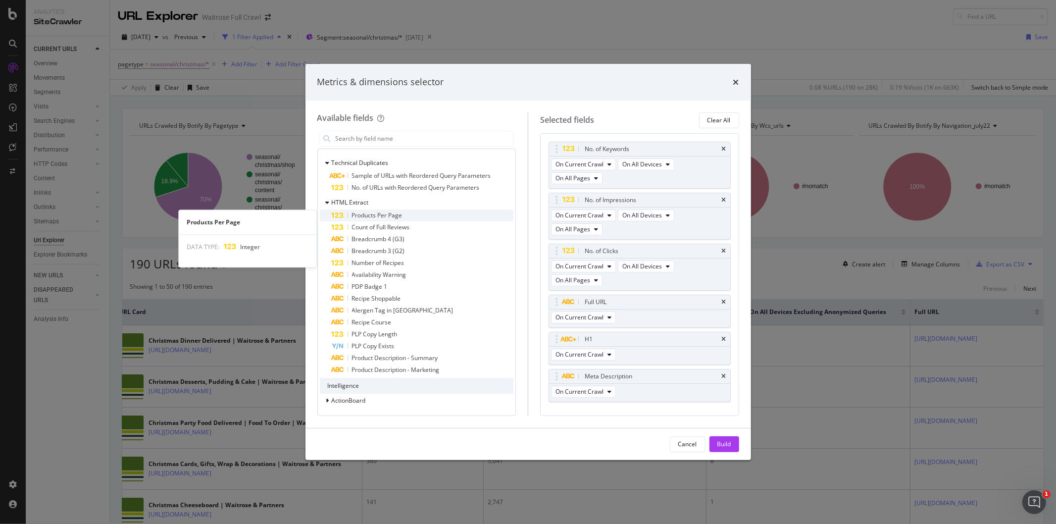
click at [398, 216] on span "Products Per Page" at bounding box center [377, 215] width 51 height 8
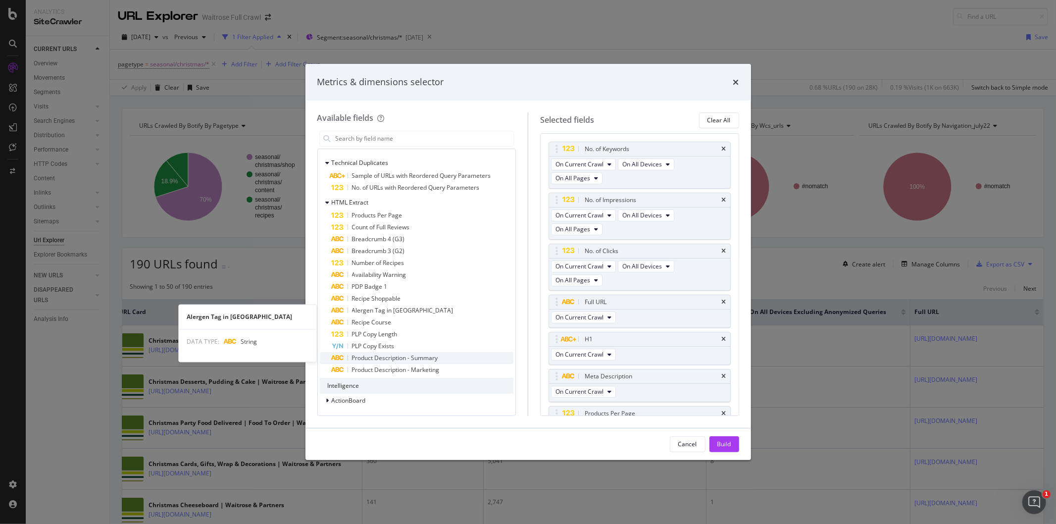
scroll to position [24, 0]
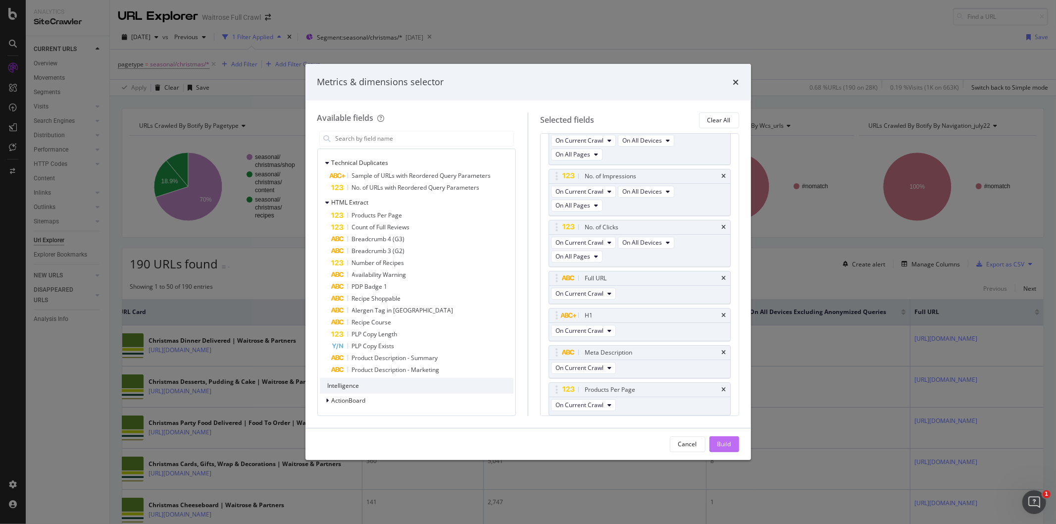
click at [729, 448] on div "Build" at bounding box center [725, 444] width 14 height 8
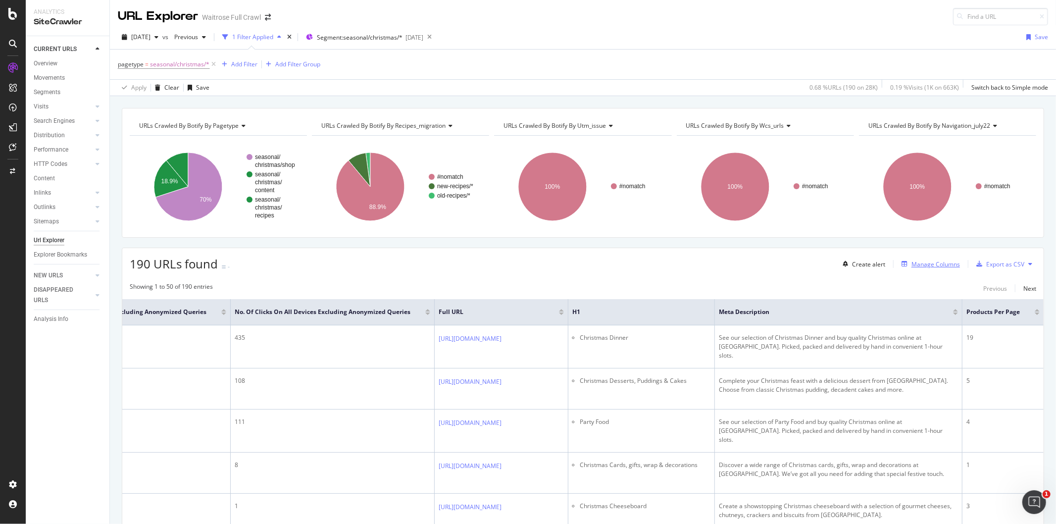
click at [930, 264] on div "Manage Columns" at bounding box center [936, 264] width 49 height 8
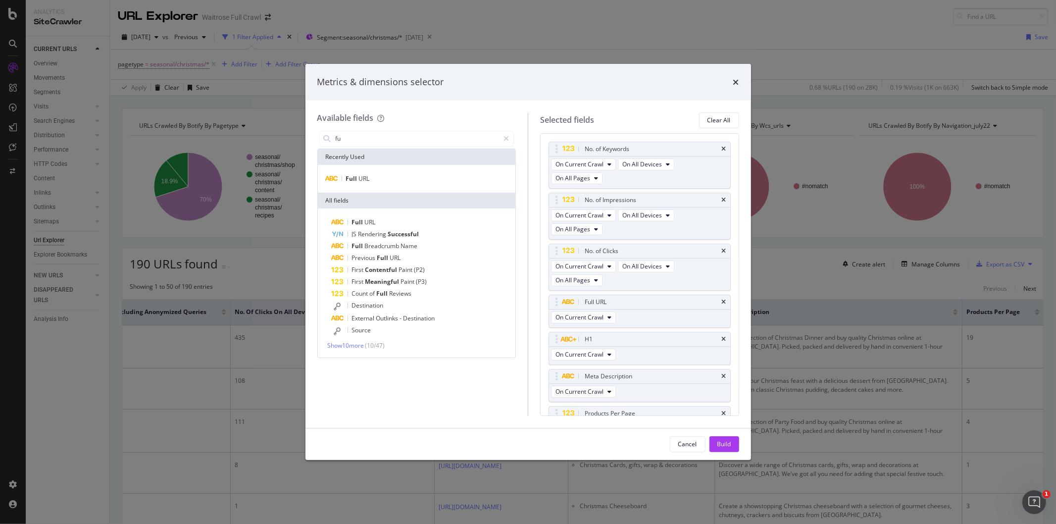
type input "f"
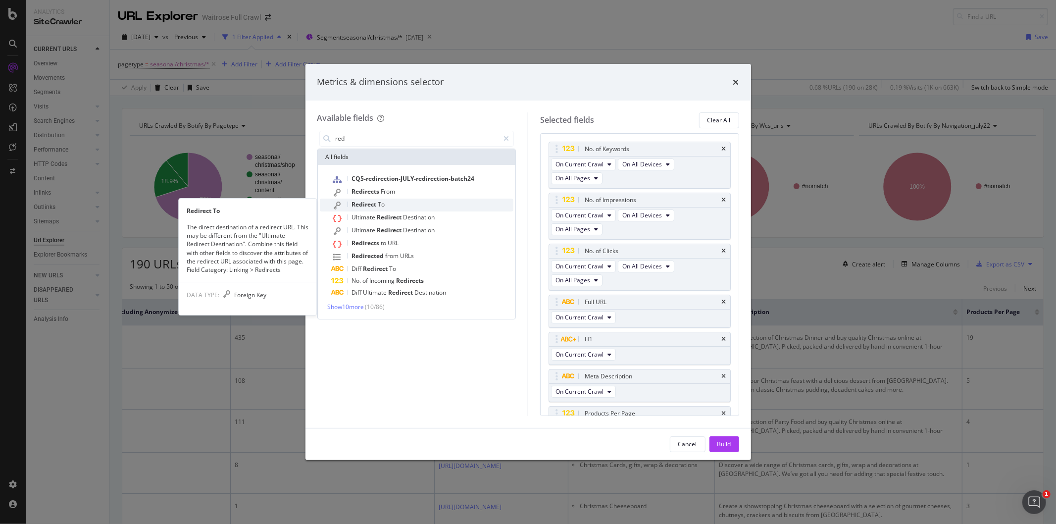
type input "red"
click at [397, 199] on div "Redirect To" at bounding box center [423, 205] width 182 height 13
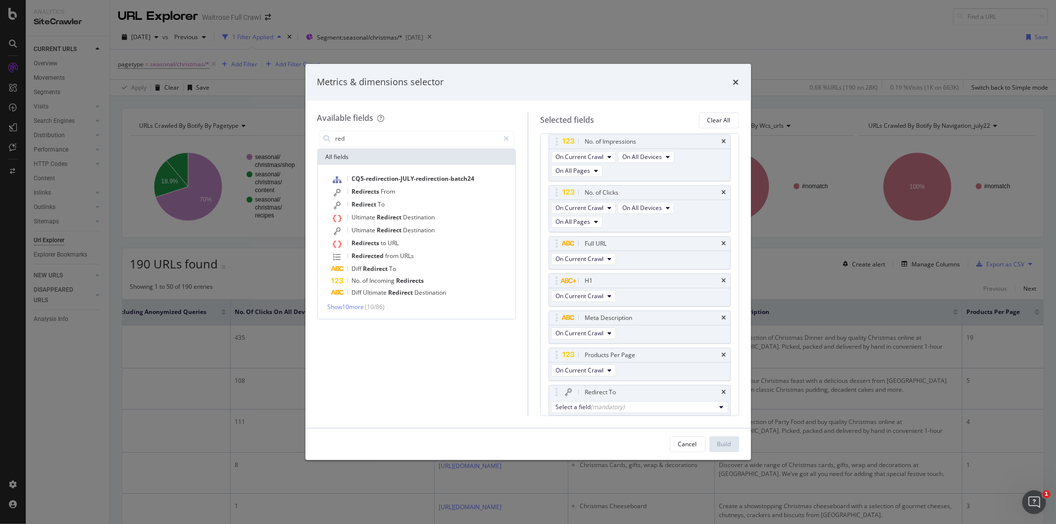
scroll to position [92, 0]
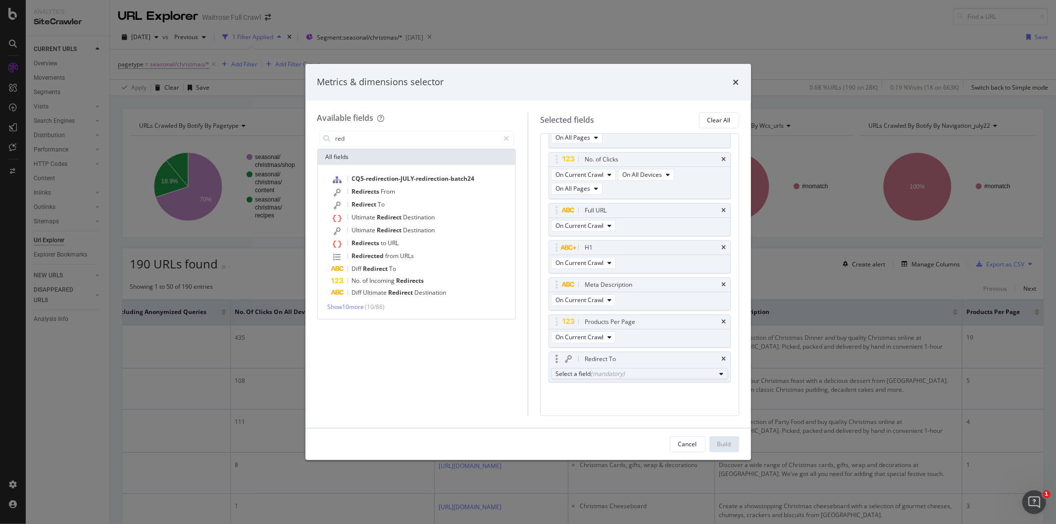
click at [634, 373] on div "Select a field (mandatory)" at bounding box center [636, 373] width 160 height 8
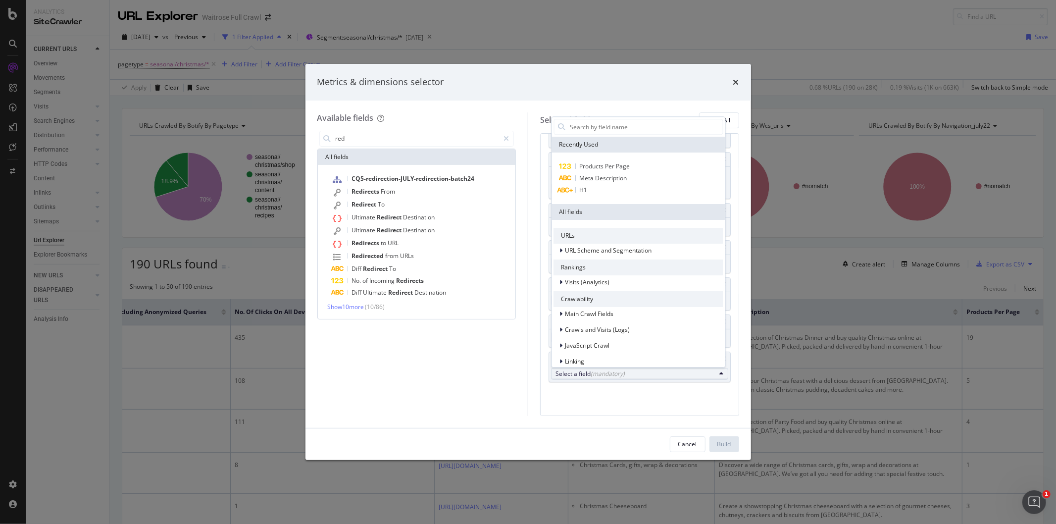
scroll to position [167, 0]
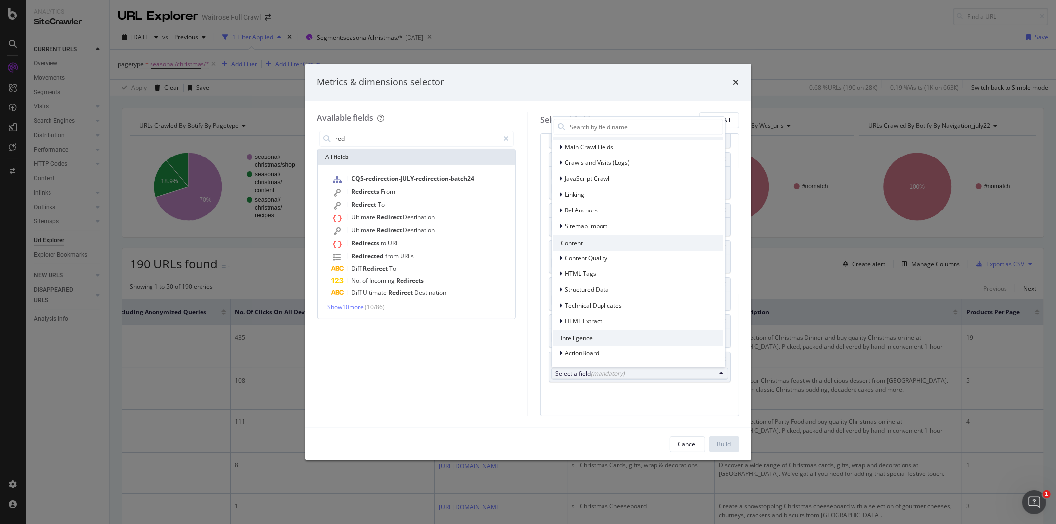
click at [620, 399] on div "No. of Keywords On Current Crawl On All Devices On All Pages No. of Impressions…" at bounding box center [640, 227] width 182 height 354
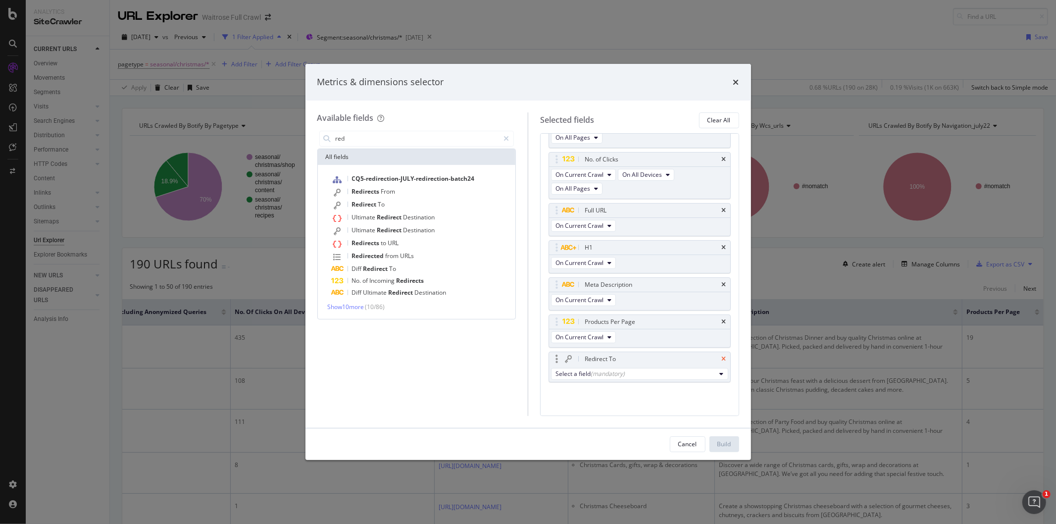
click at [722, 358] on icon "times" at bounding box center [724, 359] width 4 height 6
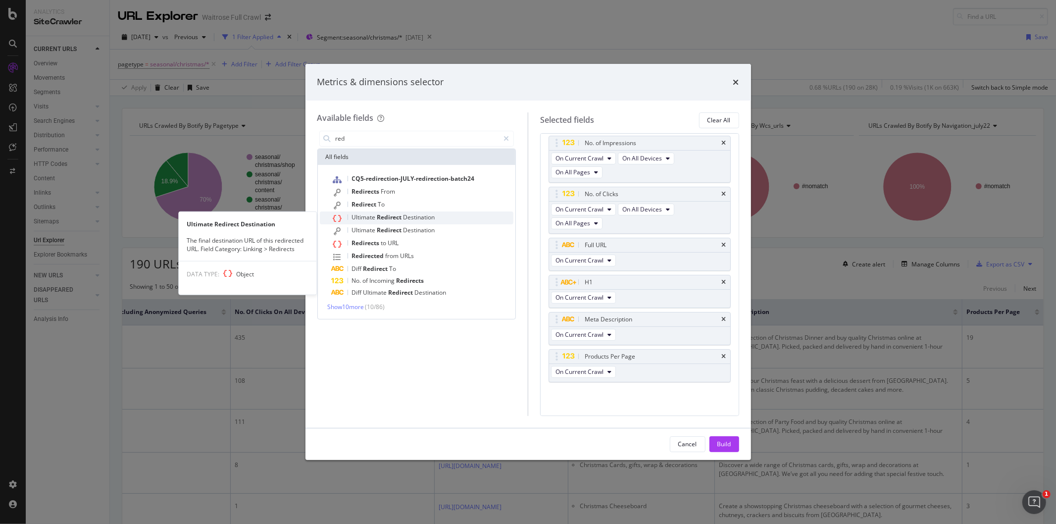
click at [438, 221] on div "Ultimate Redirect Destination" at bounding box center [423, 217] width 182 height 13
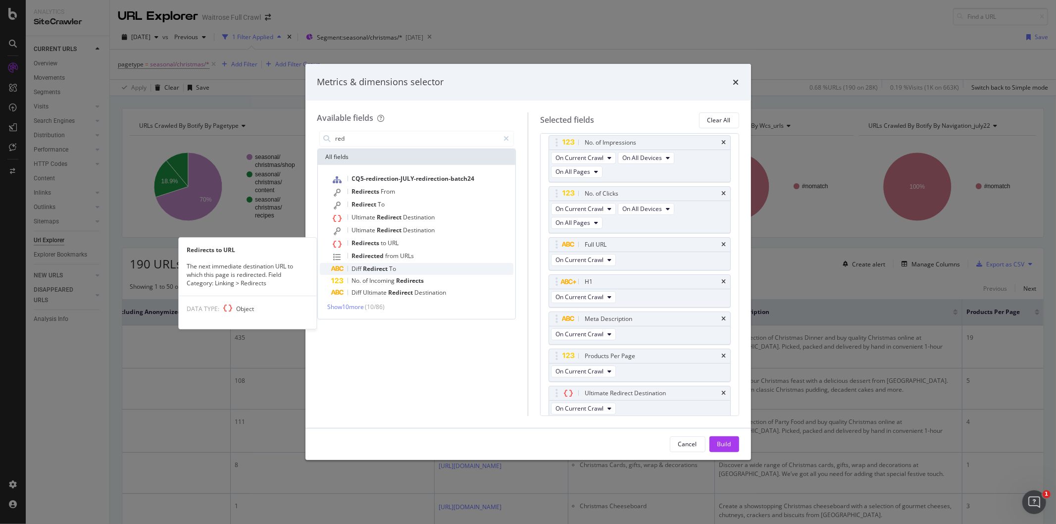
scroll to position [92, 0]
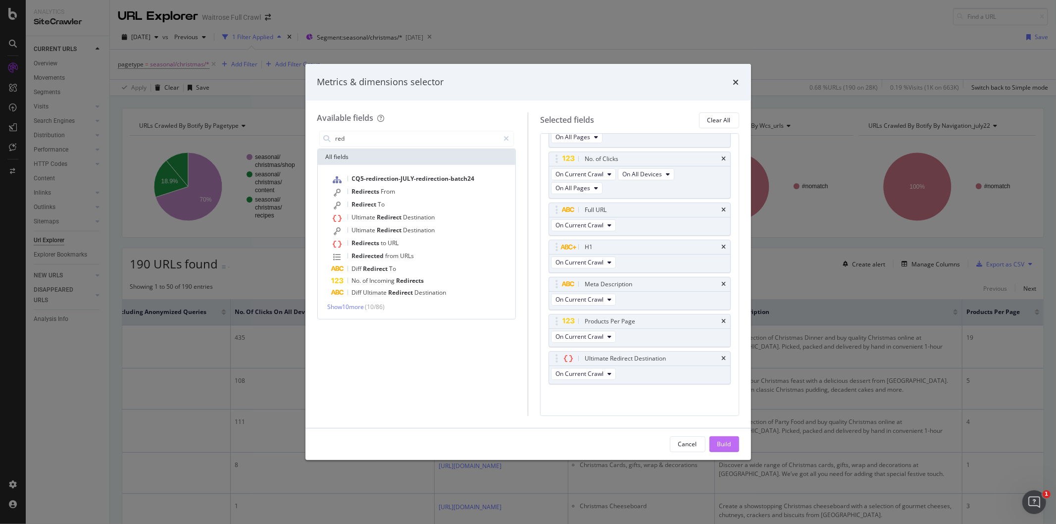
click at [727, 441] on div "Build" at bounding box center [725, 444] width 14 height 8
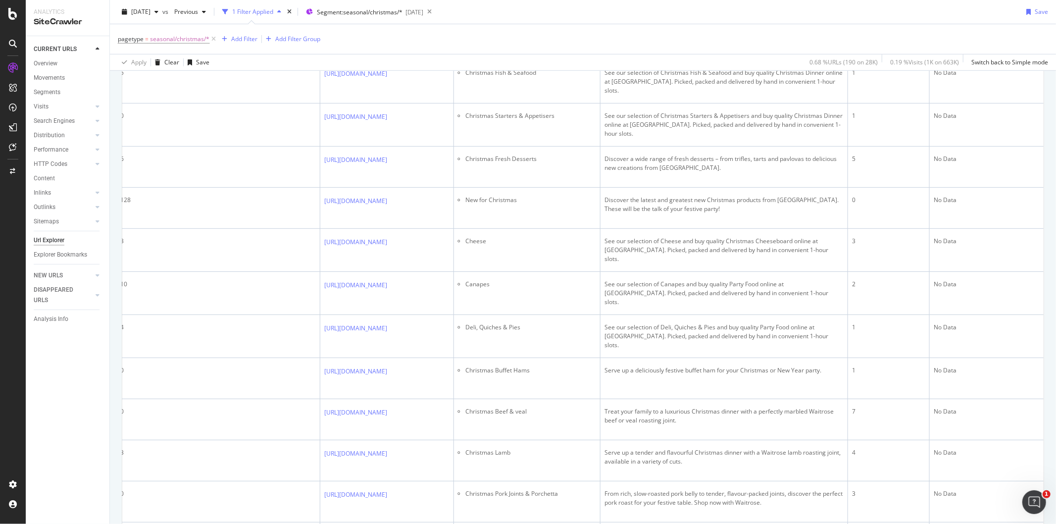
scroll to position [8, 0]
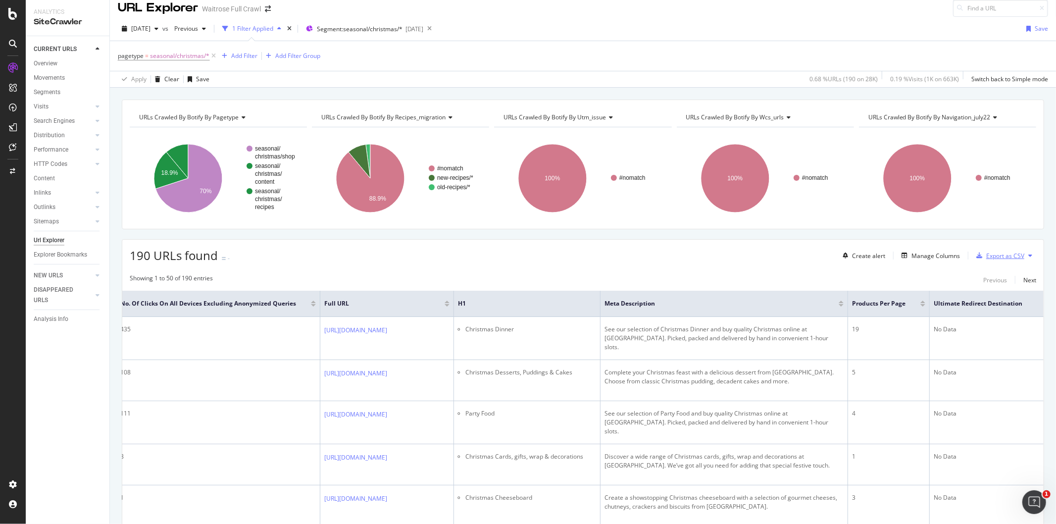
click at [1011, 257] on div "Export as CSV" at bounding box center [1006, 256] width 38 height 8
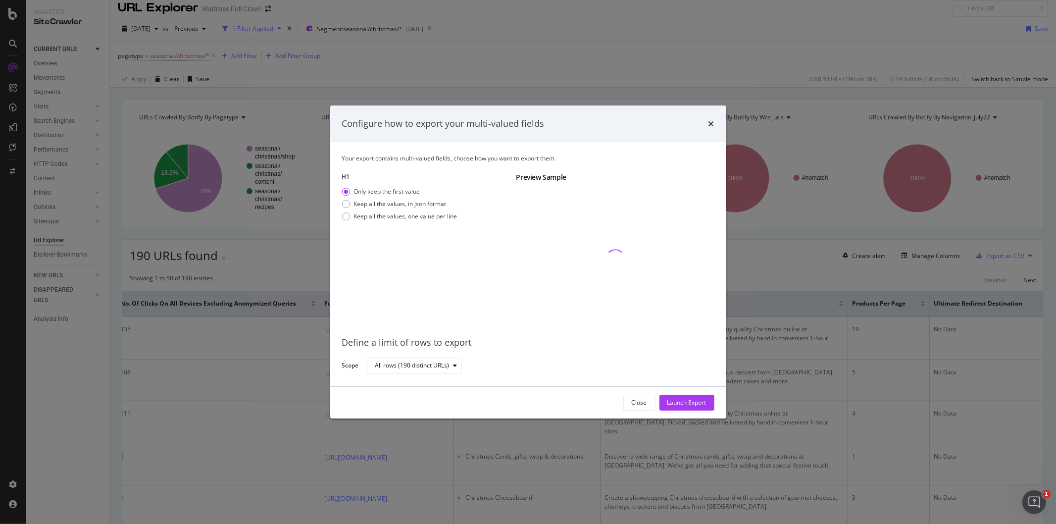
click at [347, 221] on div "Only keep the first value Keep all the values, in json format Keep all the valu…" at bounding box center [399, 205] width 115 height 37
click at [348, 216] on div "modal" at bounding box center [346, 216] width 8 height 8
drag, startPoint x: 678, startPoint y: 398, endPoint x: 736, endPoint y: 409, distance: 59.4
click at [678, 399] on div "Launch Export" at bounding box center [687, 402] width 39 height 8
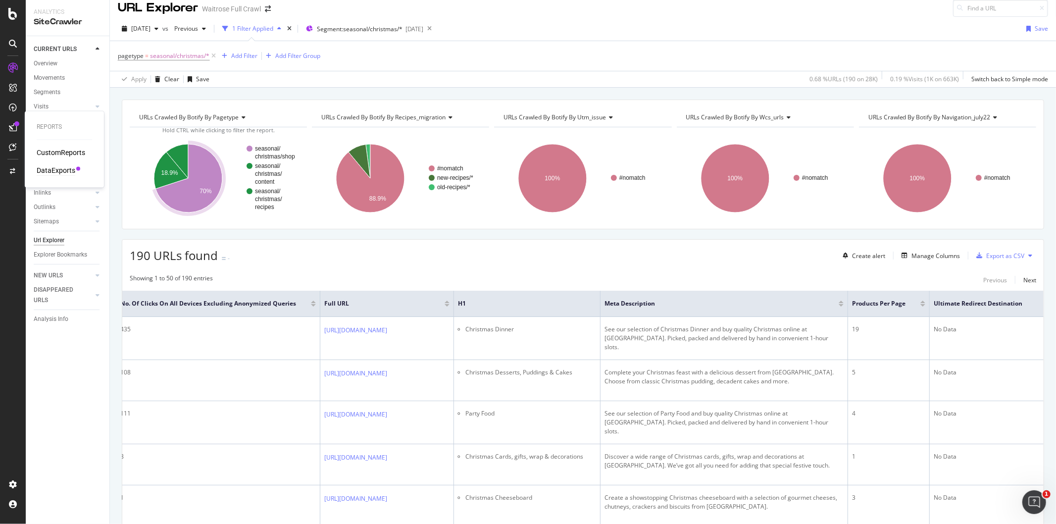
click at [52, 175] on div "DataExports" at bounding box center [56, 171] width 39 height 10
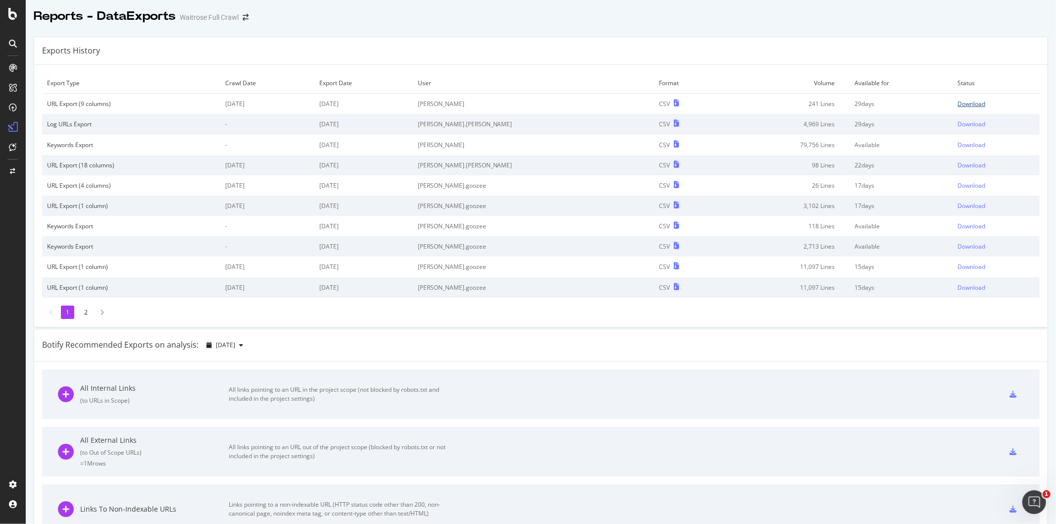
click at [958, 103] on div "Download" at bounding box center [972, 104] width 28 height 8
click at [60, 148] on div "RealKeywords" at bounding box center [59, 147] width 44 height 10
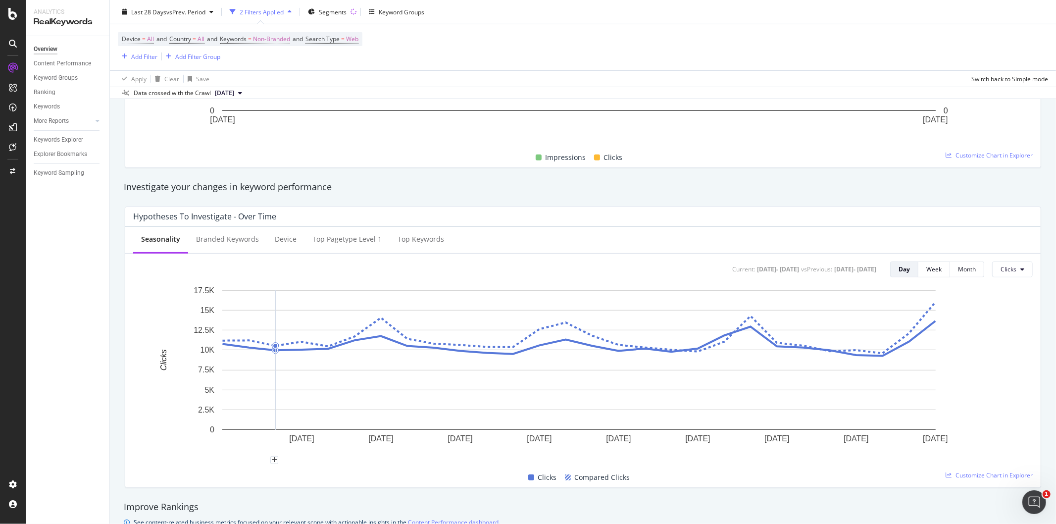
scroll to position [220, 0]
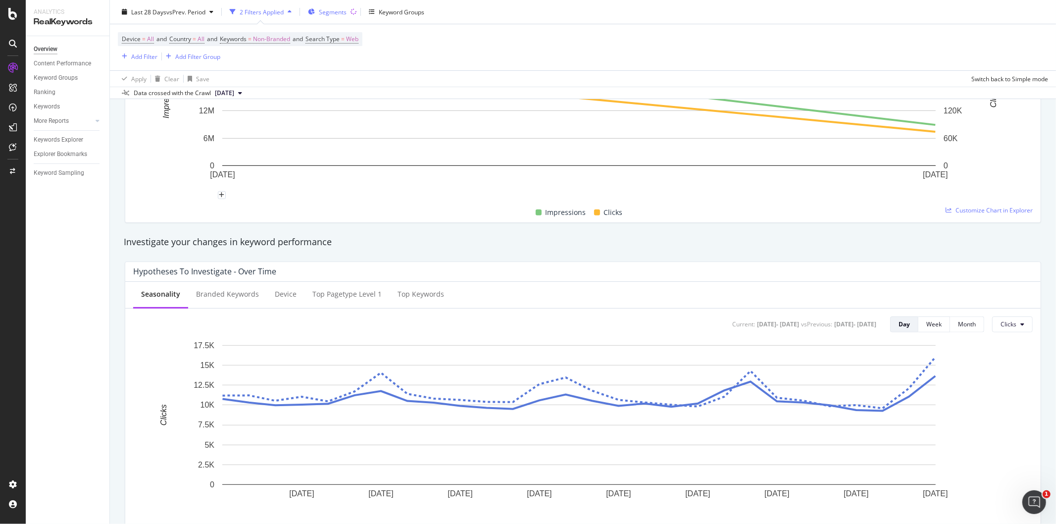
click at [342, 13] on span "Segments" at bounding box center [333, 11] width 28 height 8
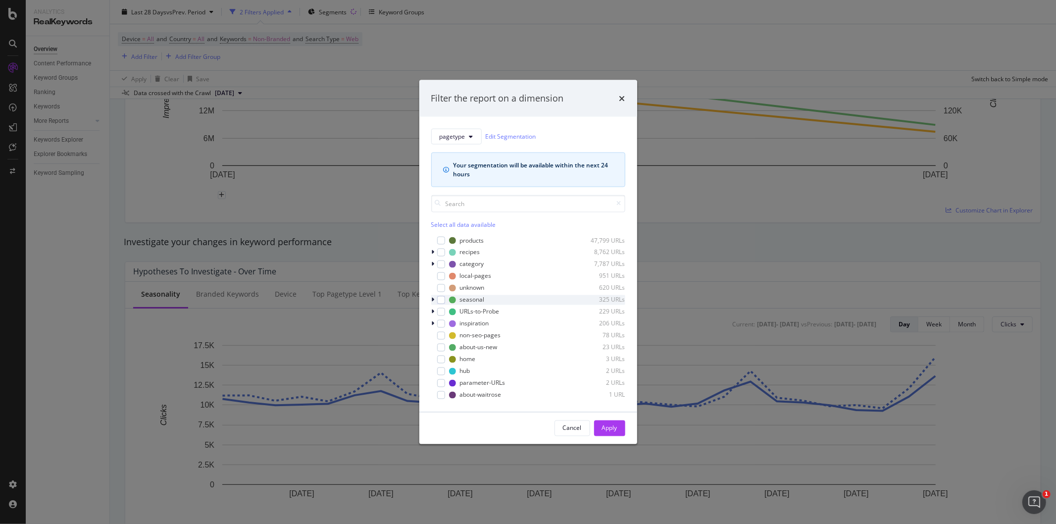
click at [433, 301] on icon "modal" at bounding box center [433, 300] width 3 height 6
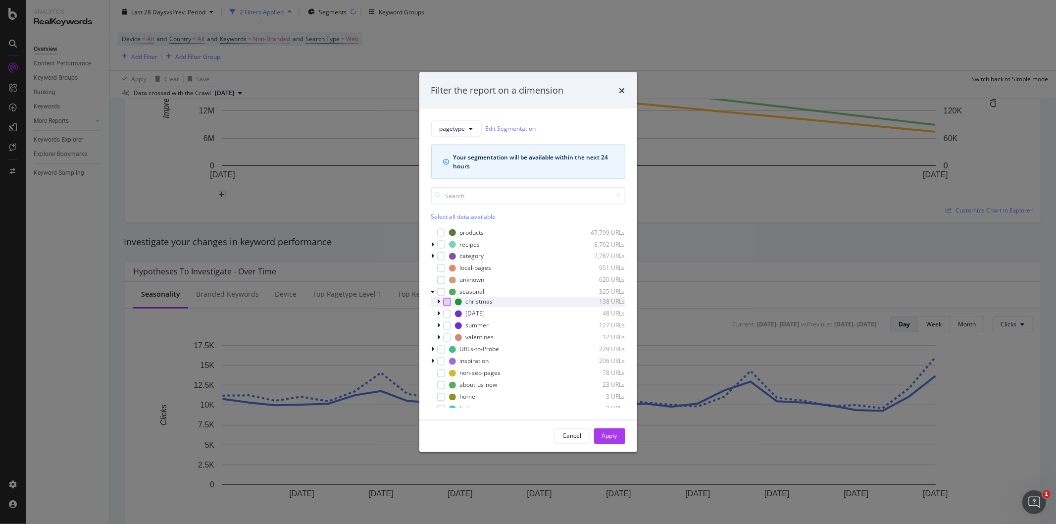
click at [448, 305] on div "modal" at bounding box center [447, 302] width 8 height 8
click at [616, 440] on div "Apply" at bounding box center [609, 436] width 15 height 8
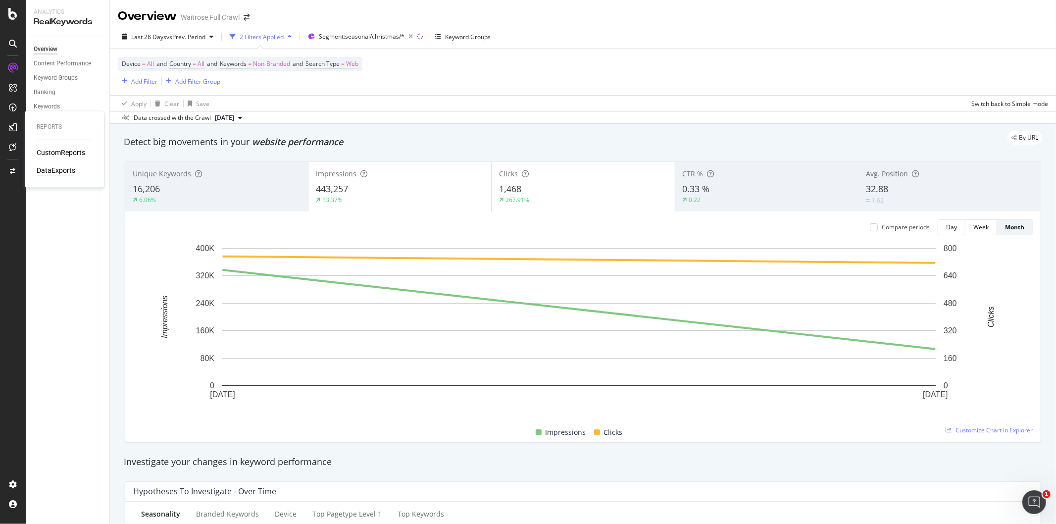
click at [49, 171] on div "DataExports" at bounding box center [56, 171] width 39 height 10
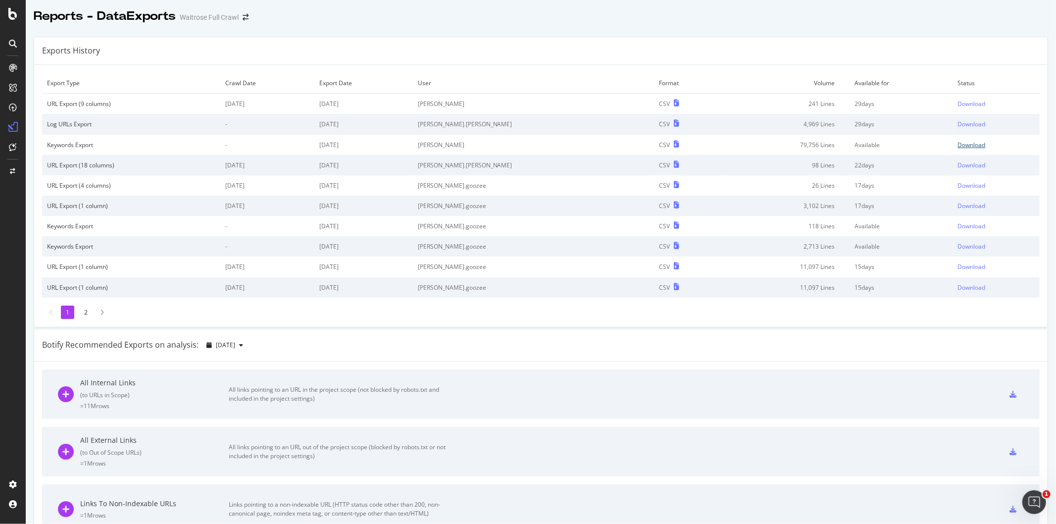
click at [968, 146] on link "Download" at bounding box center [996, 145] width 77 height 8
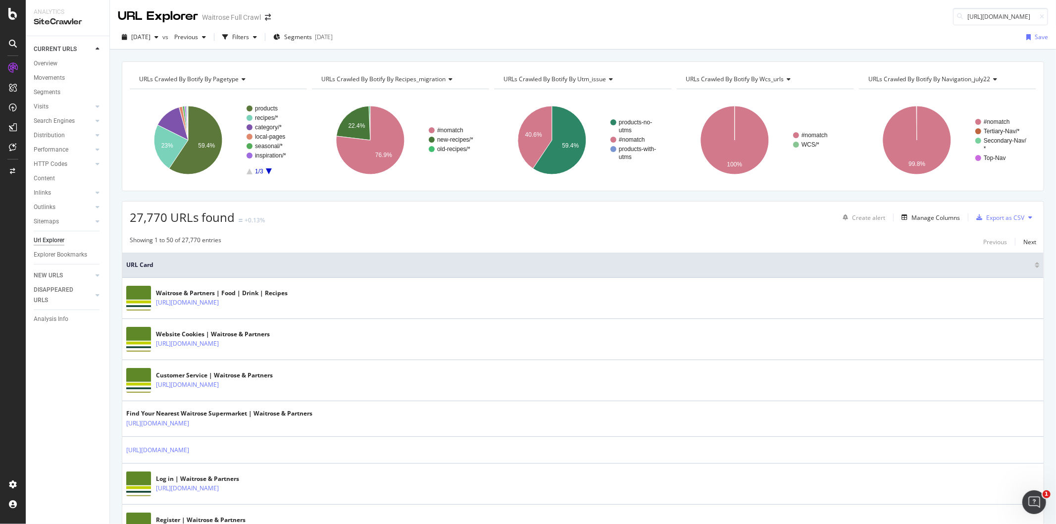
scroll to position [440, 0]
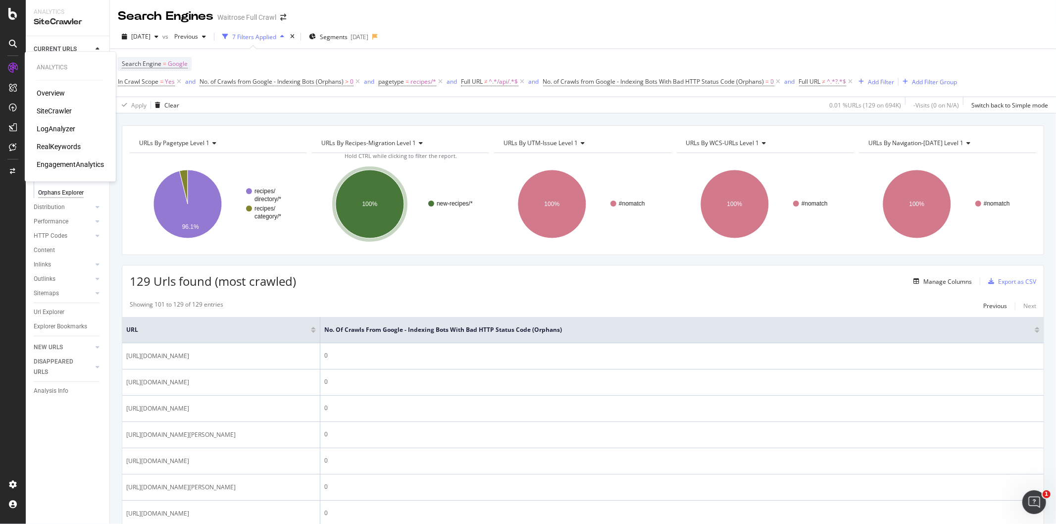
click at [60, 150] on div "RealKeywords" at bounding box center [59, 147] width 44 height 10
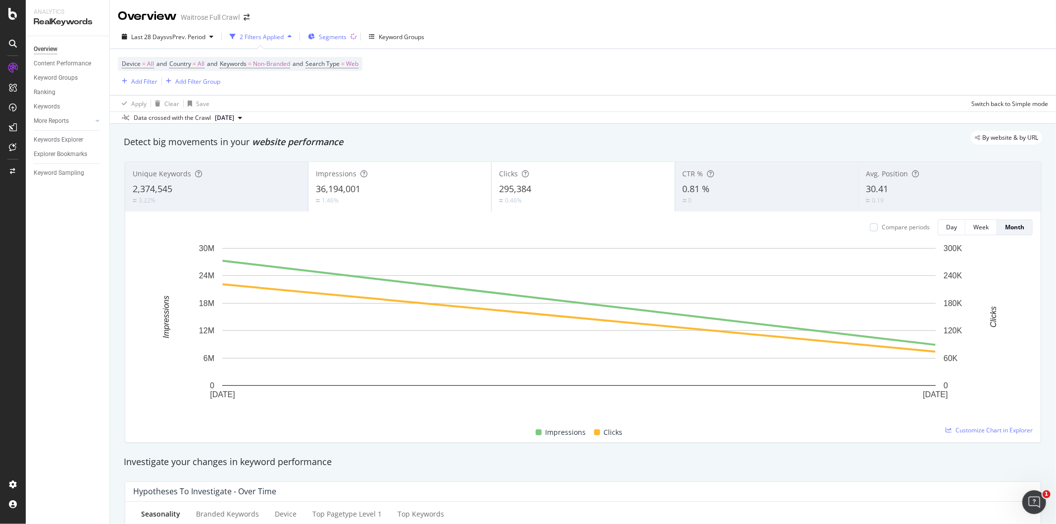
click at [333, 38] on span "Segments" at bounding box center [333, 37] width 28 height 8
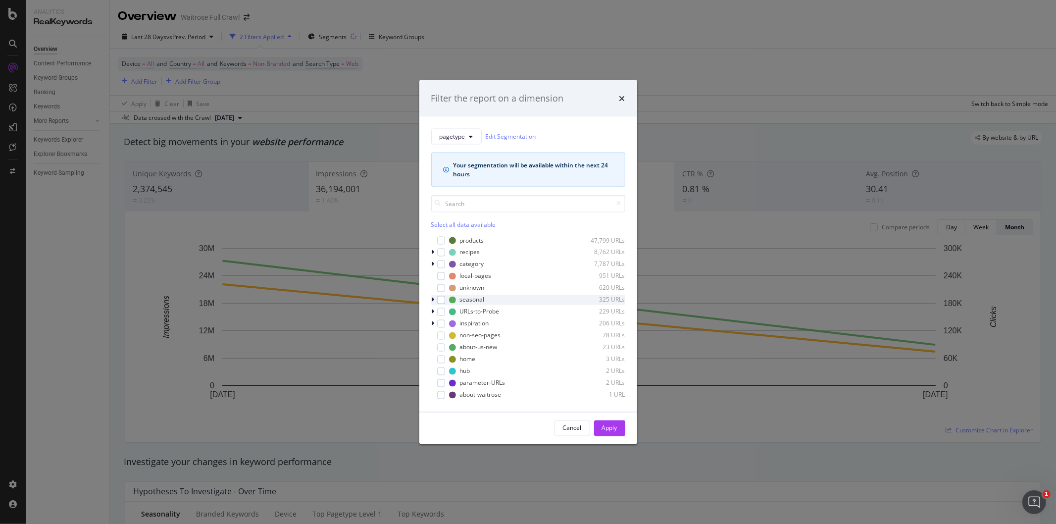
click at [436, 298] on div "modal" at bounding box center [434, 300] width 6 height 10
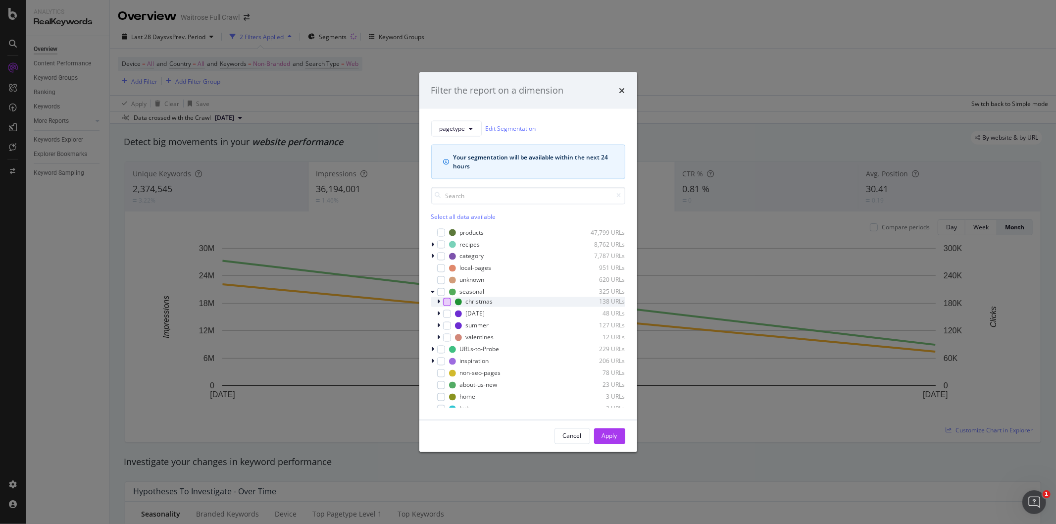
click at [447, 301] on div "modal" at bounding box center [447, 302] width 8 height 8
click at [610, 432] on div "Apply" at bounding box center [609, 436] width 15 height 8
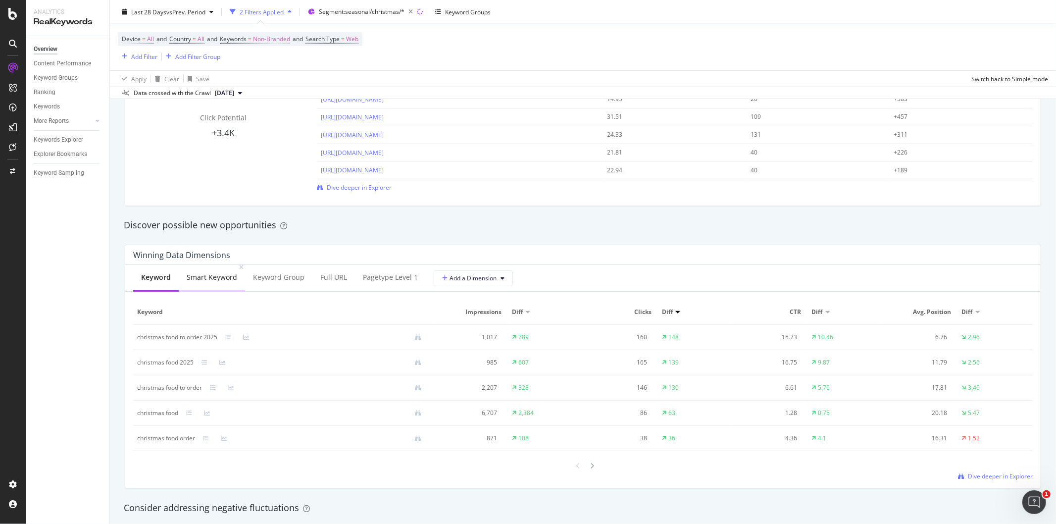
scroll to position [770, 0]
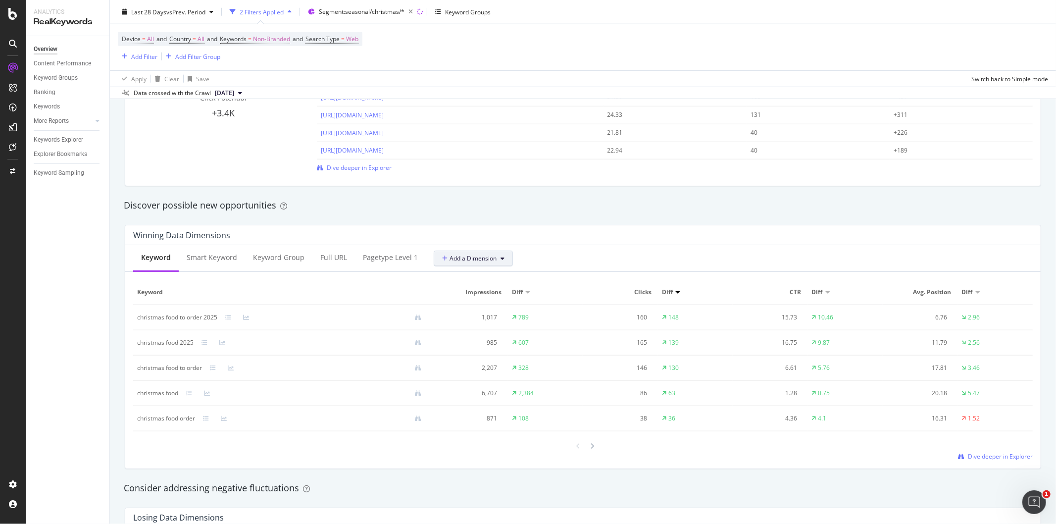
click at [453, 263] on span "Add a Dimension" at bounding box center [469, 258] width 54 height 8
click at [477, 298] on span "pagetype Level 1" at bounding box center [491, 294] width 107 height 9
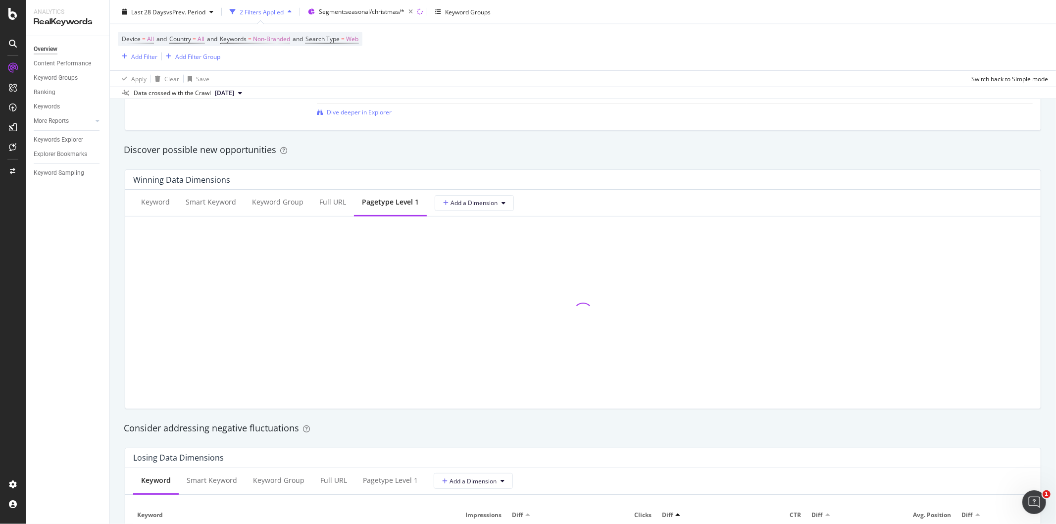
scroll to position [825, 0]
click at [332, 201] on div "Full URL" at bounding box center [332, 203] width 27 height 10
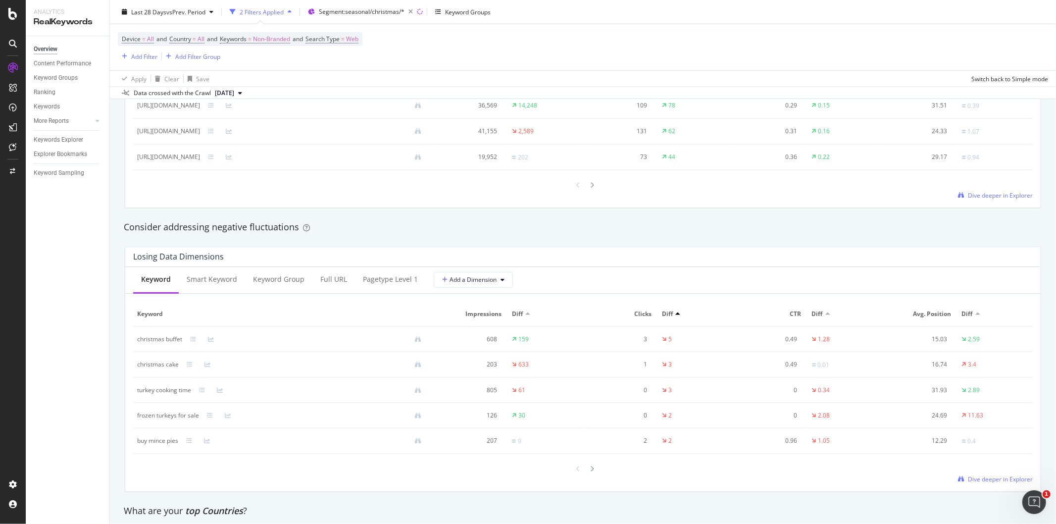
scroll to position [1101, 0]
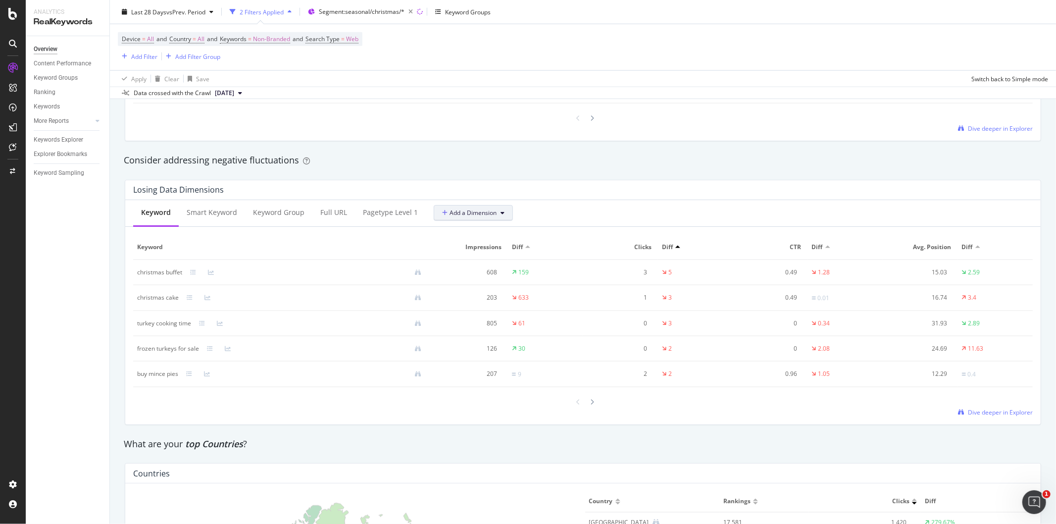
click at [491, 216] on span "Add a Dimension" at bounding box center [469, 213] width 54 height 8
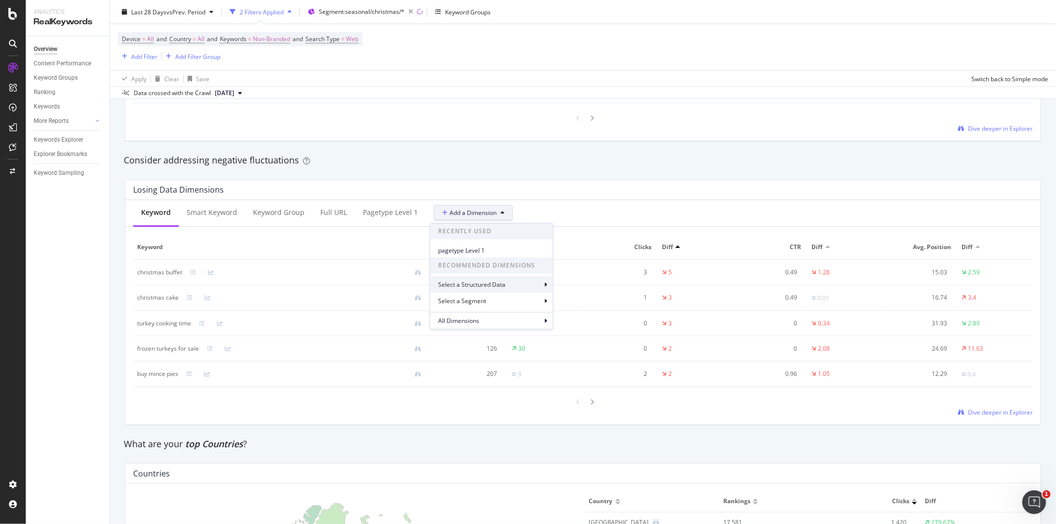
click at [463, 283] on div "Select a Structured Data" at bounding box center [472, 284] width 69 height 8
click at [570, 194] on div "Losing Data Dimensions" at bounding box center [580, 190] width 895 height 10
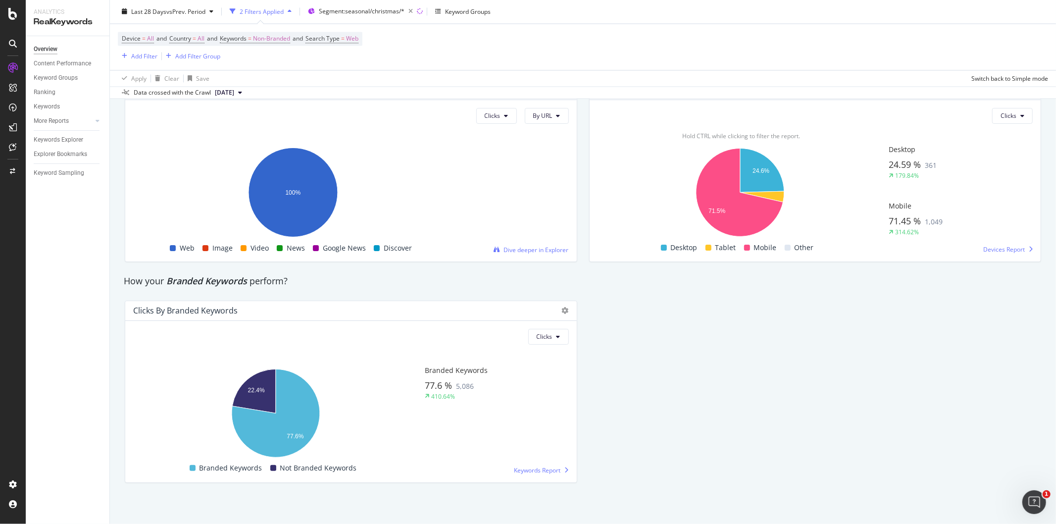
scroll to position [1706, 0]
click at [523, 472] on span "Keywords Report" at bounding box center [538, 469] width 47 height 8
